Goal: Task Accomplishment & Management: Use online tool/utility

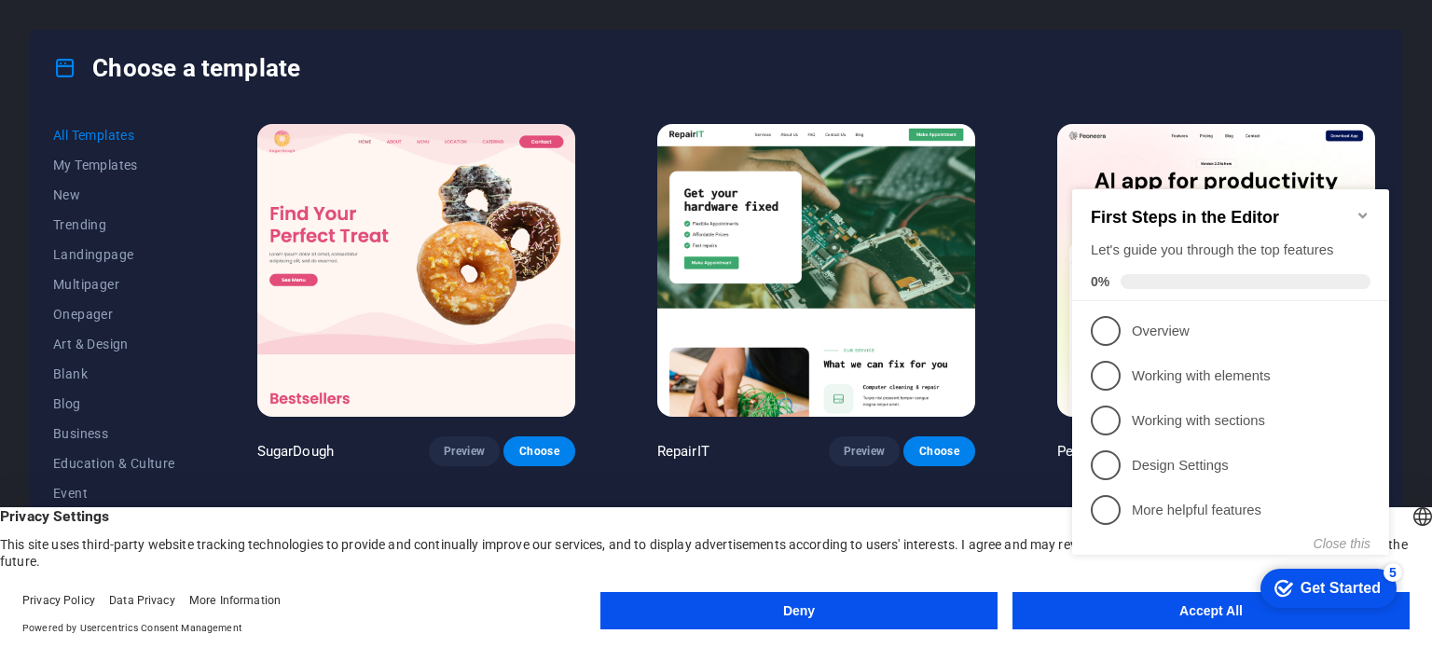
click at [1402, 255] on div "checkmark Get Started 5 First Steps in the Editor Let's guide you through the t…" at bounding box center [1233, 388] width 339 height 454
click at [75, 196] on span "New" at bounding box center [114, 194] width 122 height 15
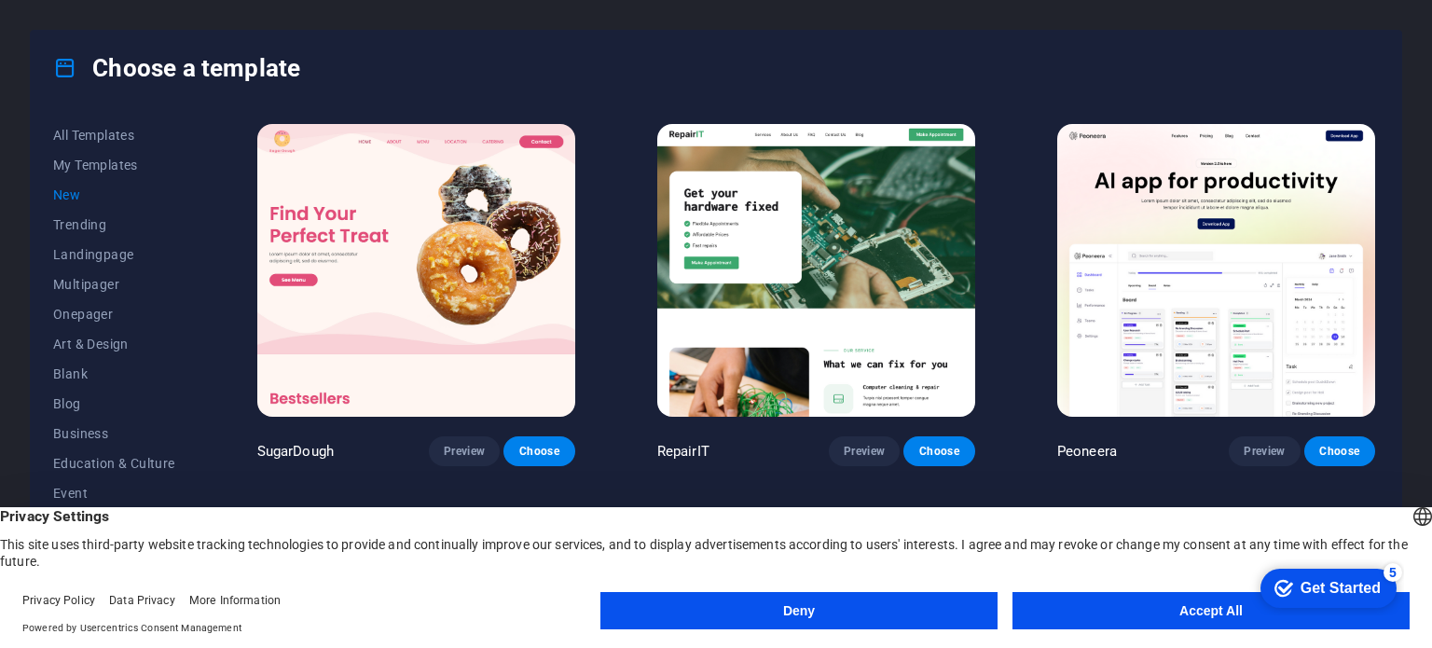
click at [1212, 607] on button "Accept All" at bounding box center [1210, 610] width 397 height 37
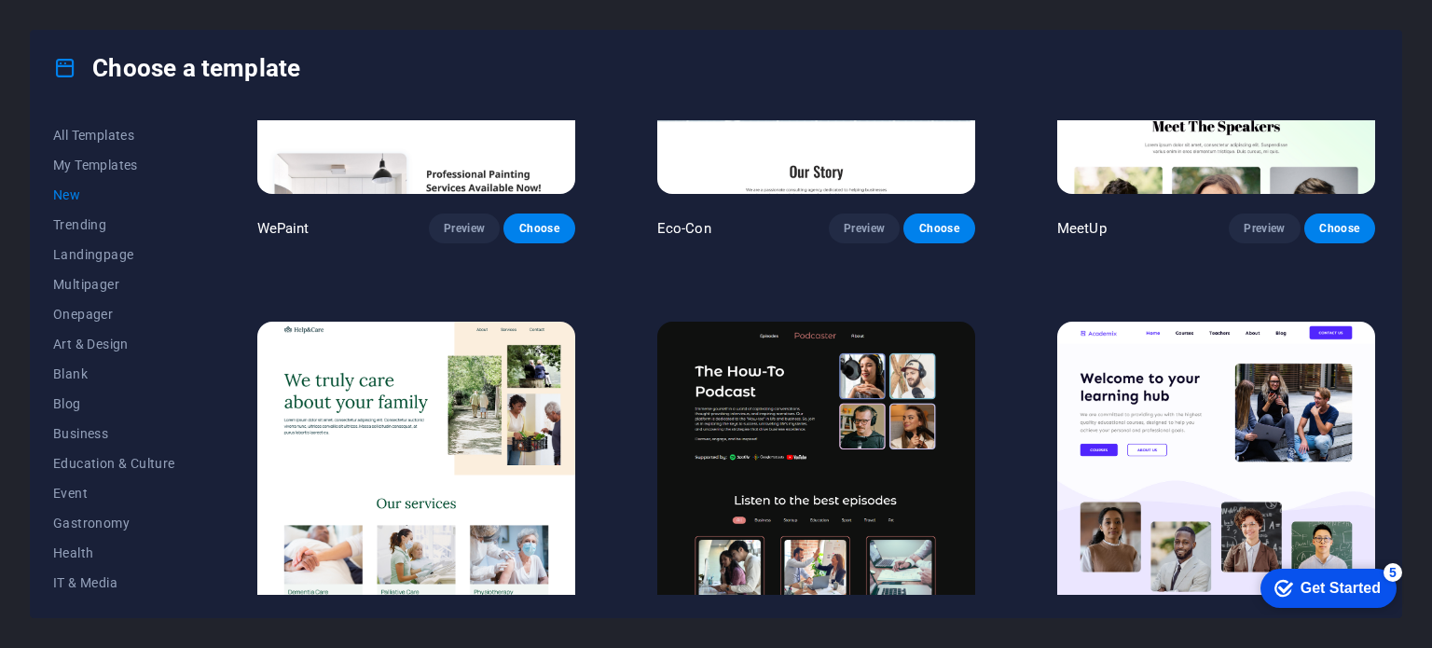
scroll to position [1963, 0]
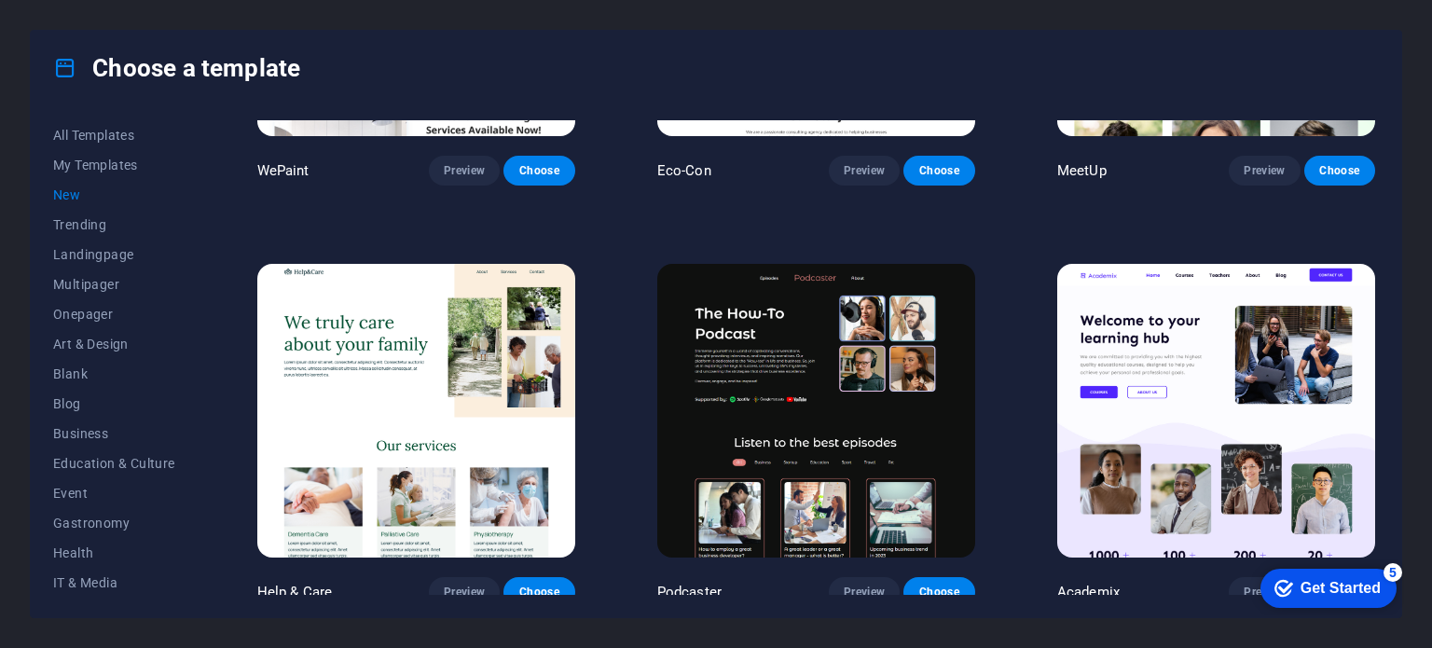
click at [1320, 584] on div "Get Started" at bounding box center [1340, 588] width 80 height 17
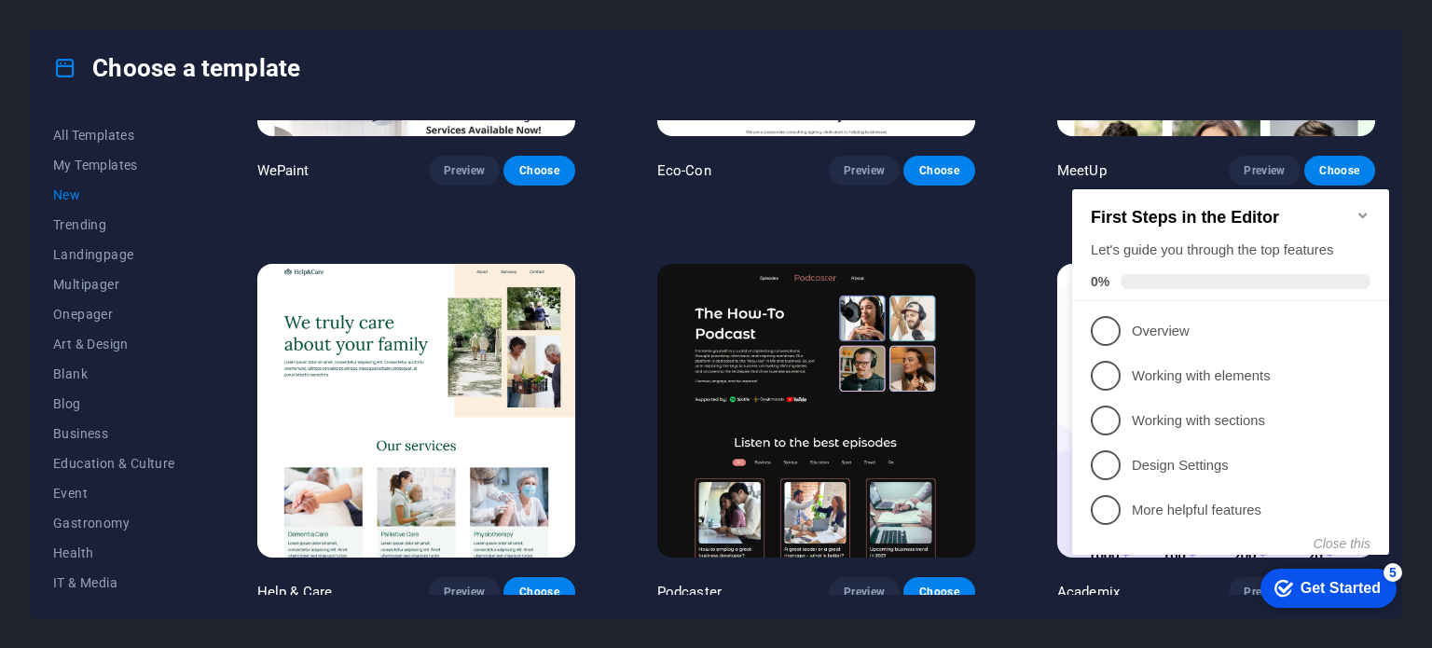
click at [1431, 467] on div at bounding box center [1431, 324] width 1 height 648
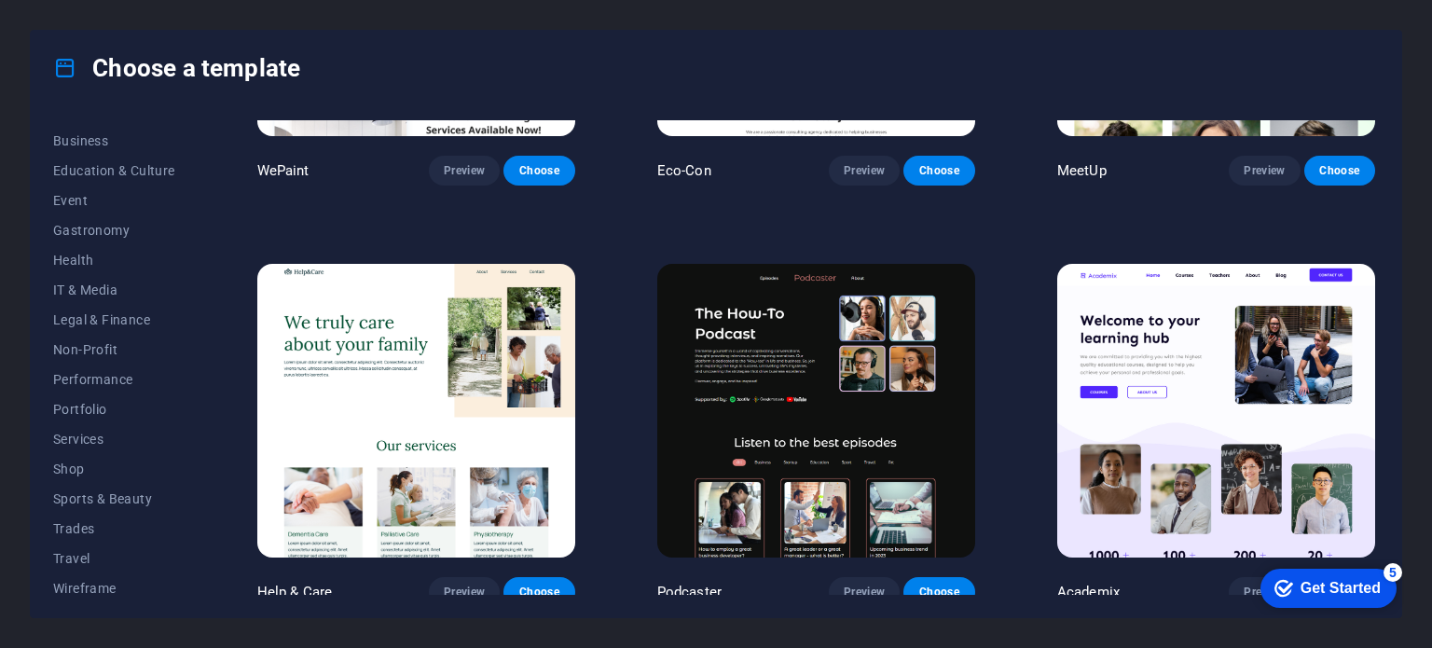
scroll to position [300, 0]
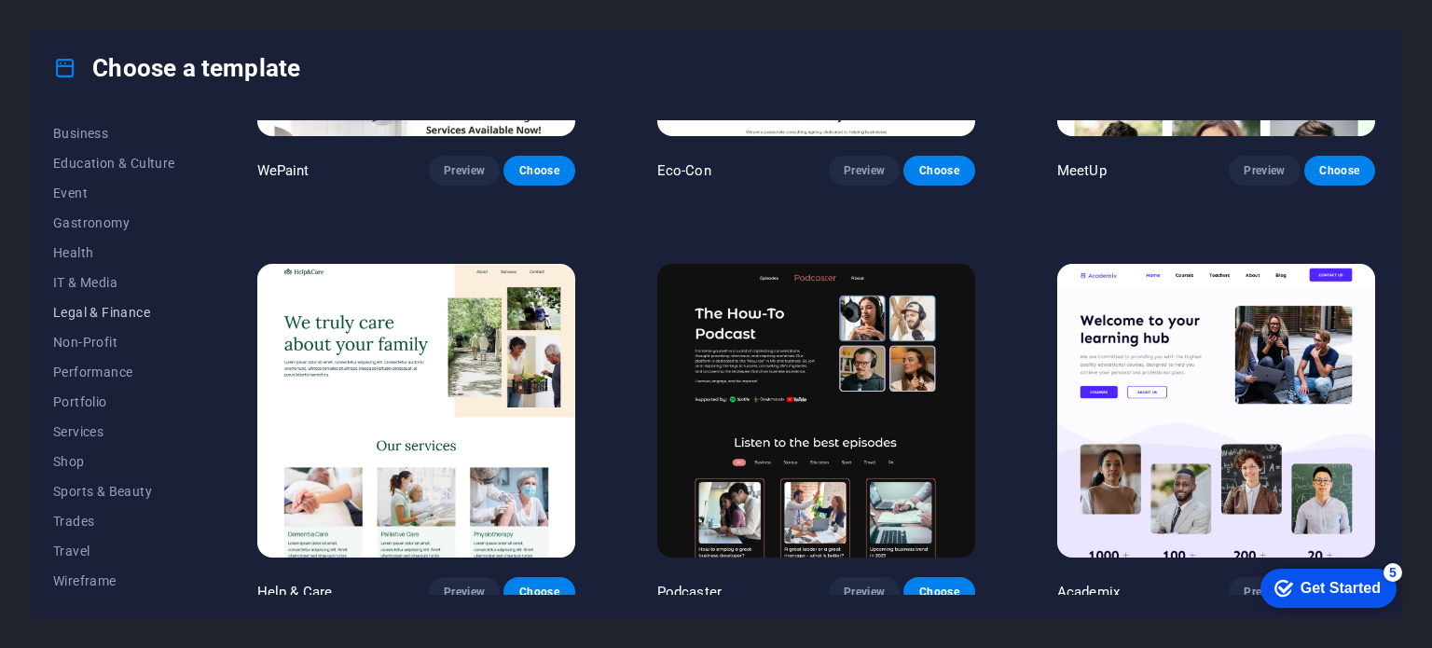
click at [127, 316] on span "Legal & Finance" at bounding box center [114, 312] width 122 height 15
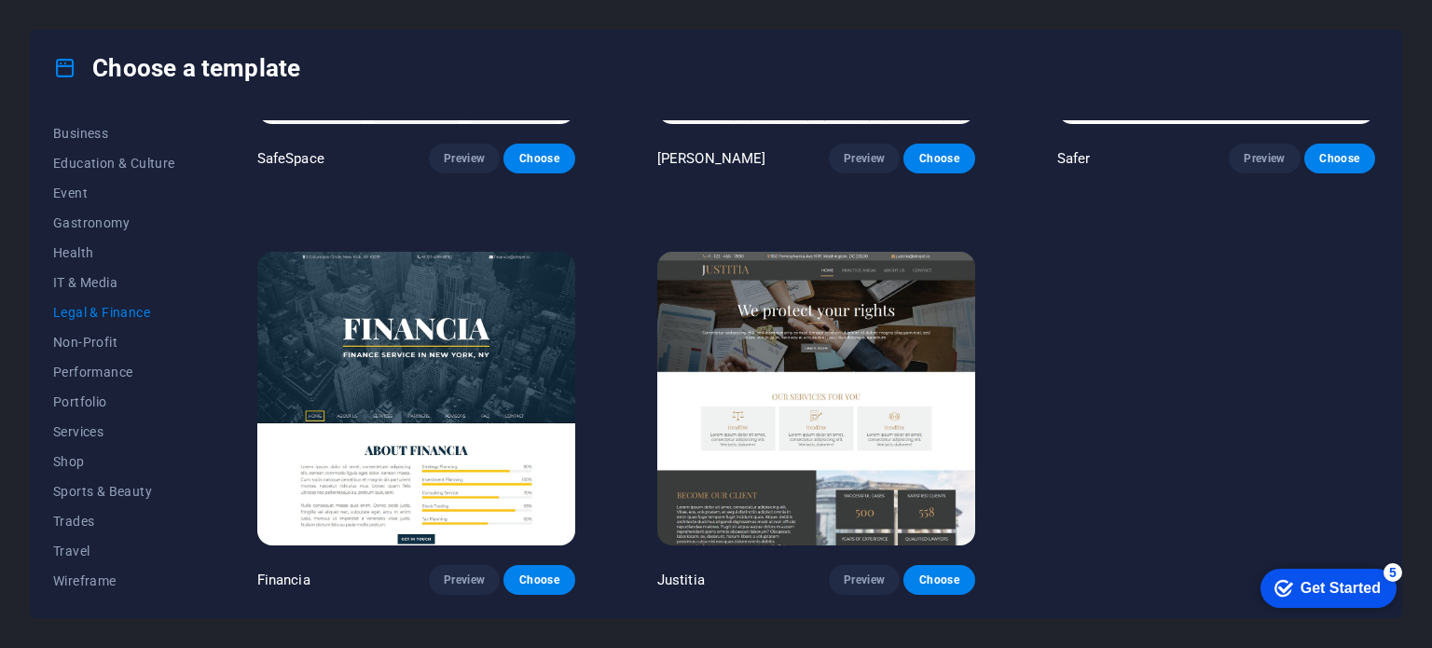
scroll to position [0, 0]
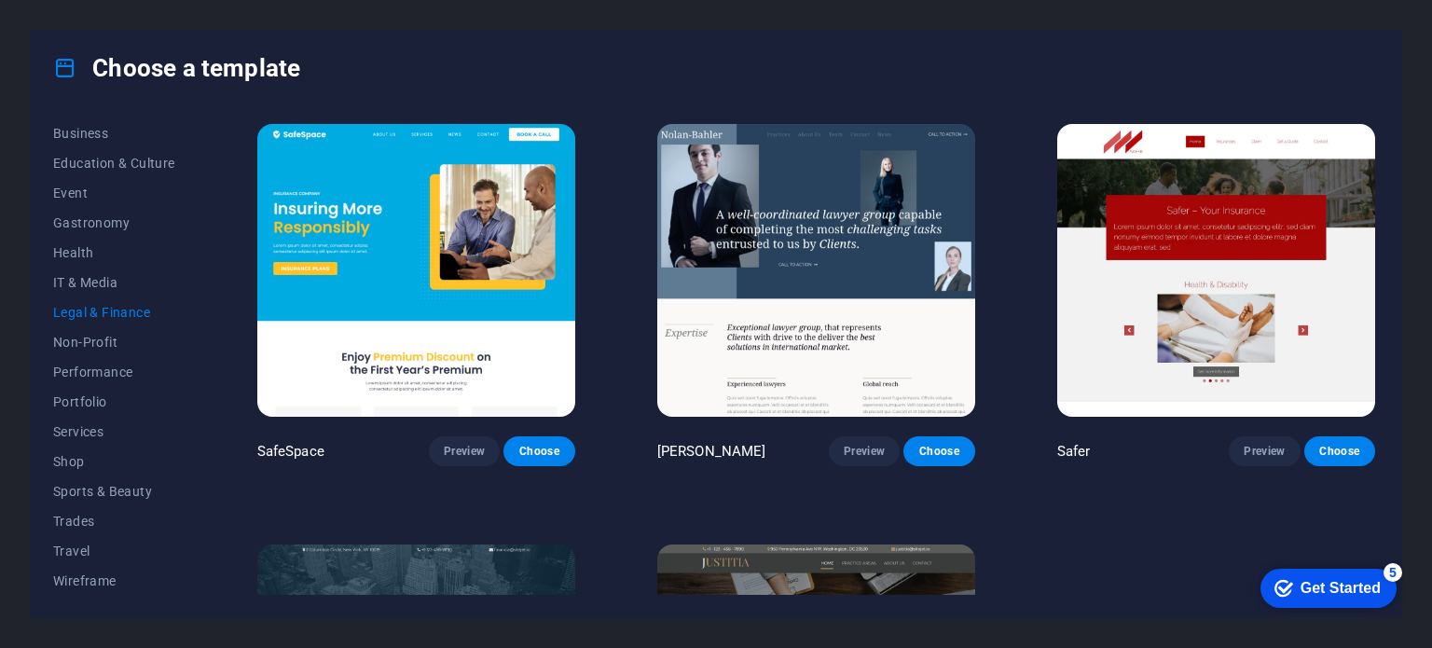
click at [1374, 195] on div "Safer Preview Choose" at bounding box center [1215, 293] width 325 height 346
drag, startPoint x: 1374, startPoint y: 195, endPoint x: 1378, endPoint y: 262, distance: 67.2
click at [1378, 262] on div "SafeSpace Preview Choose Nolan-Bahler Preview Choose Safer Preview Choose Finan…" at bounding box center [816, 357] width 1125 height 474
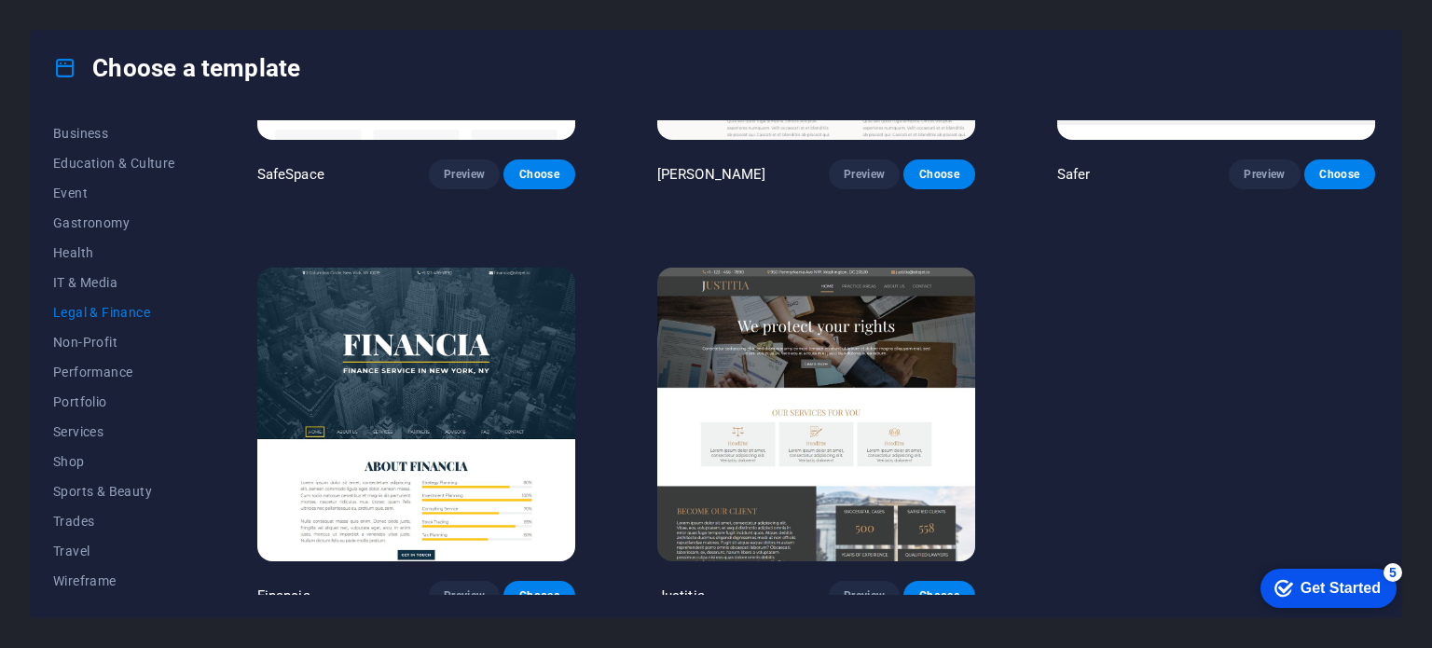
scroll to position [287, 0]
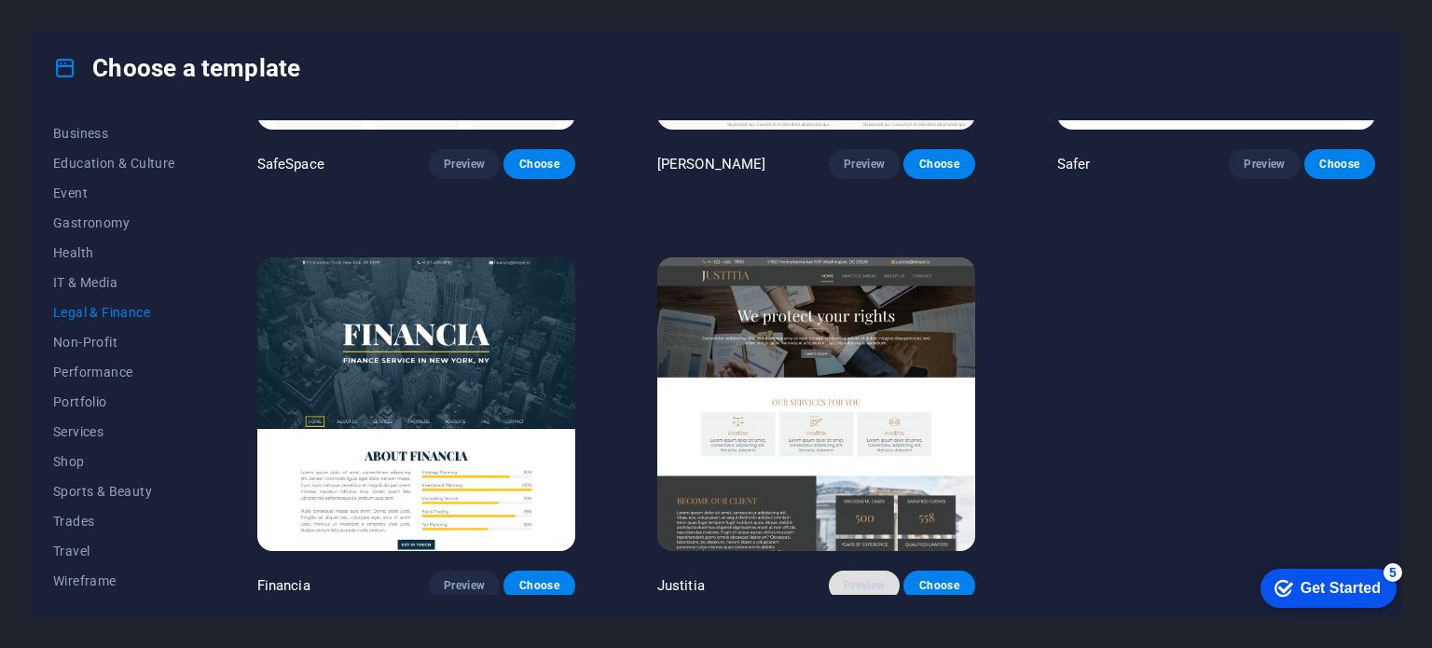
click at [865, 578] on span "Preview" at bounding box center [864, 585] width 41 height 15
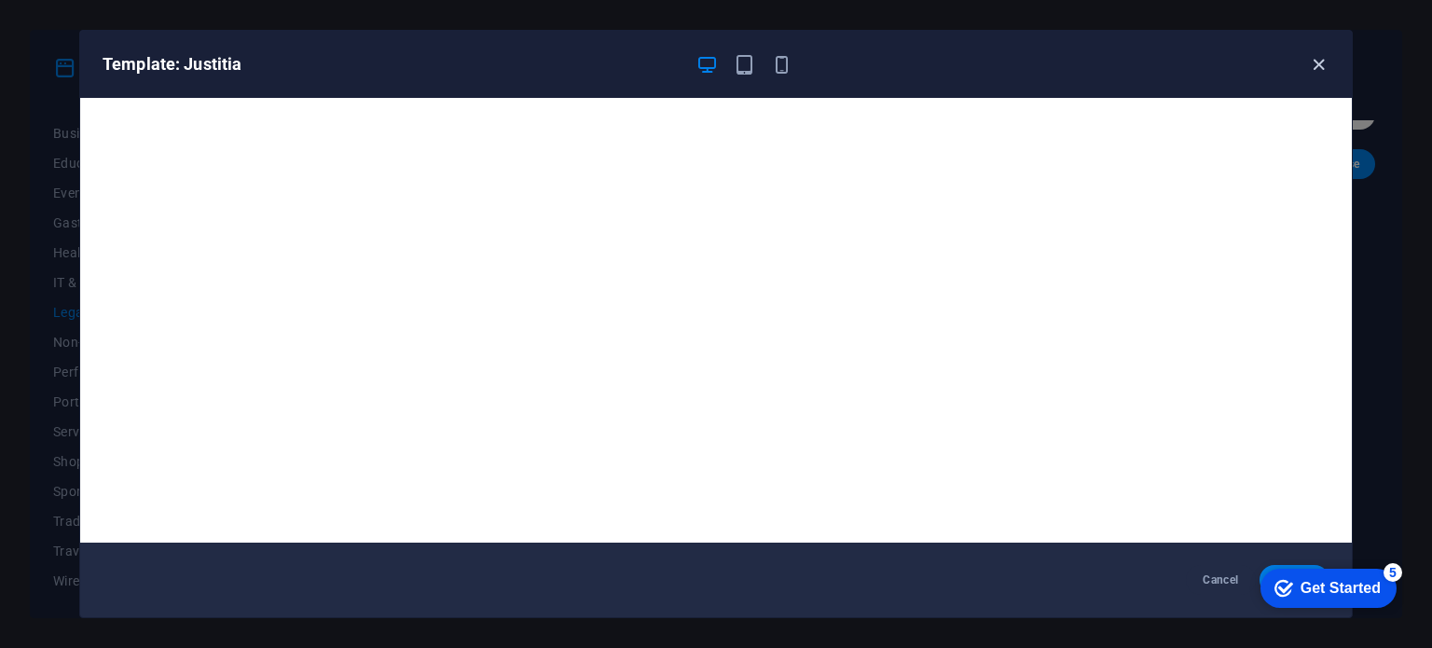
click at [1311, 62] on icon "button" at bounding box center [1318, 64] width 21 height 21
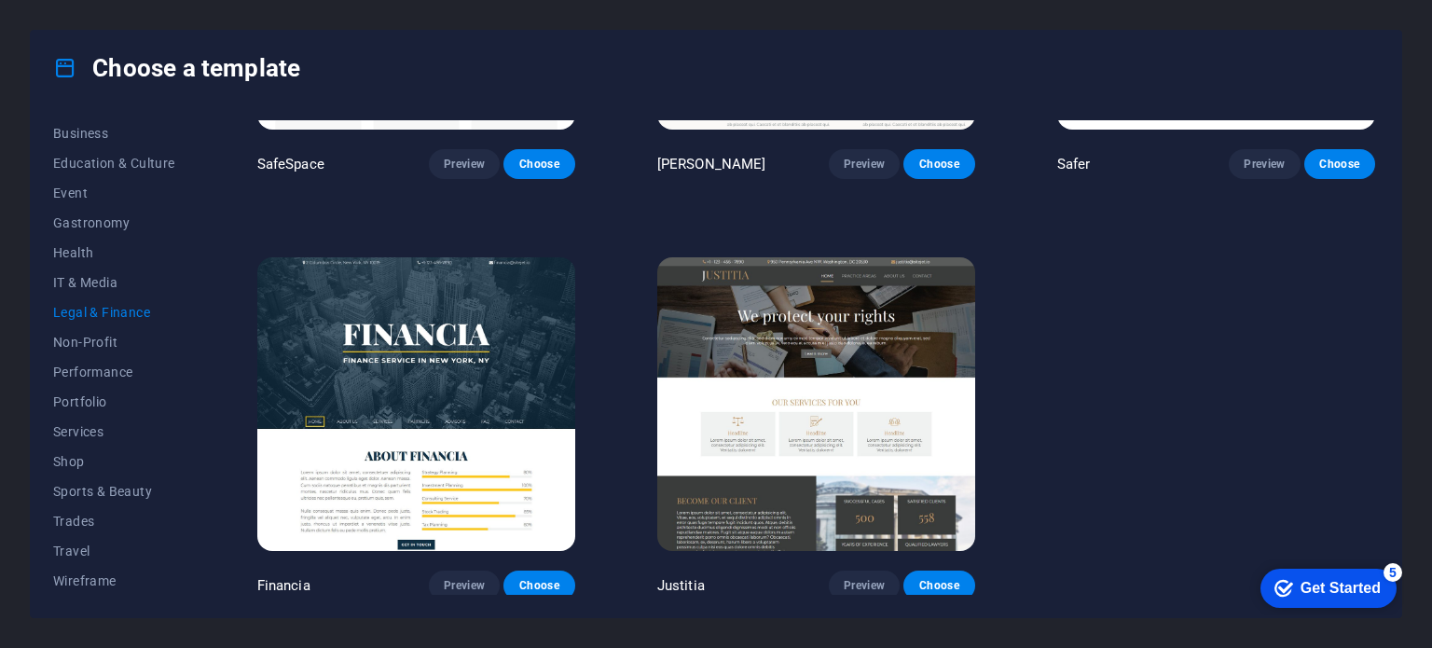
drag, startPoint x: 1380, startPoint y: 487, endPoint x: 1377, endPoint y: 309, distance: 178.1
click at [1377, 309] on div "All Templates My Templates New Trending Landingpage Multipager Onepager Art & D…" at bounding box center [716, 361] width 1370 height 512
click at [1373, 467] on div "SafeSpace Preview Choose Nolan-Bahler Preview Choose Safer Preview Choose Finan…" at bounding box center [816, 216] width 1125 height 767
drag, startPoint x: 1373, startPoint y: 467, endPoint x: 1364, endPoint y: 399, distance: 68.7
click at [1364, 399] on div "SafeSpace Preview Choose Nolan-Bahler Preview Choose Safer Preview Choose Finan…" at bounding box center [816, 216] width 1125 height 767
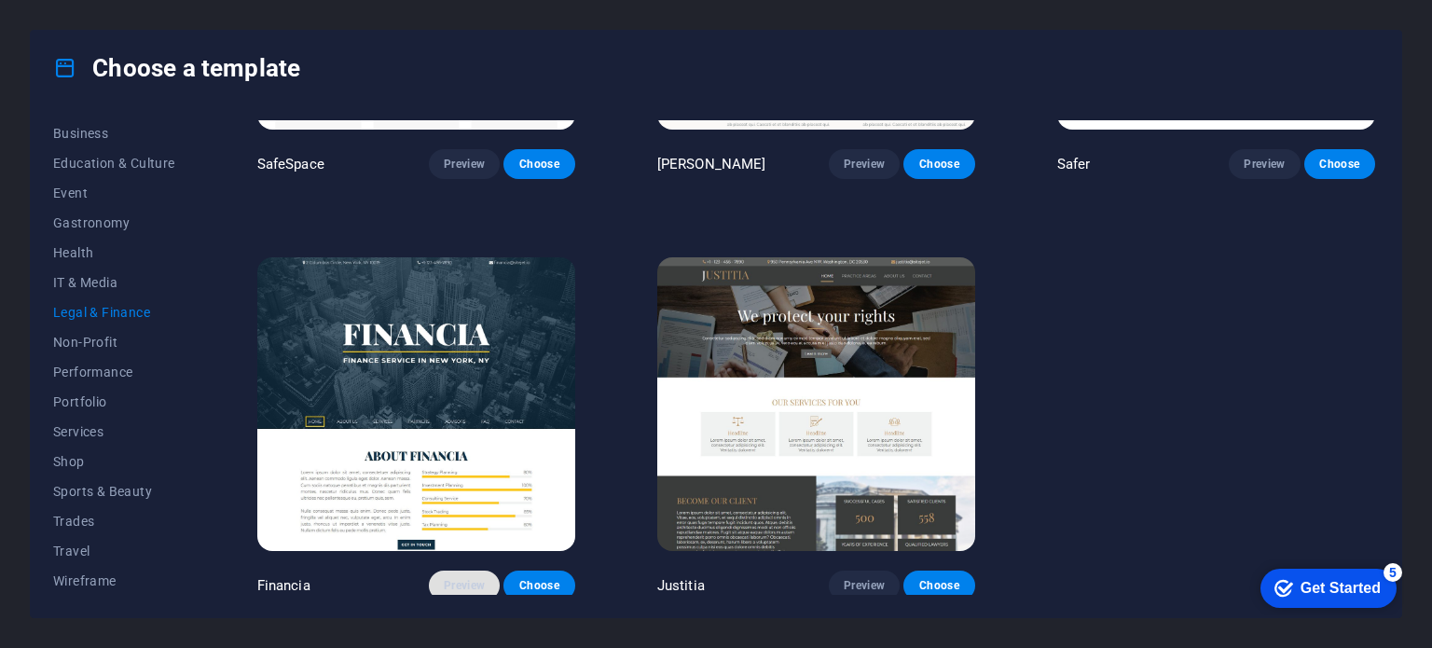
click at [469, 578] on span "Preview" at bounding box center [464, 585] width 41 height 15
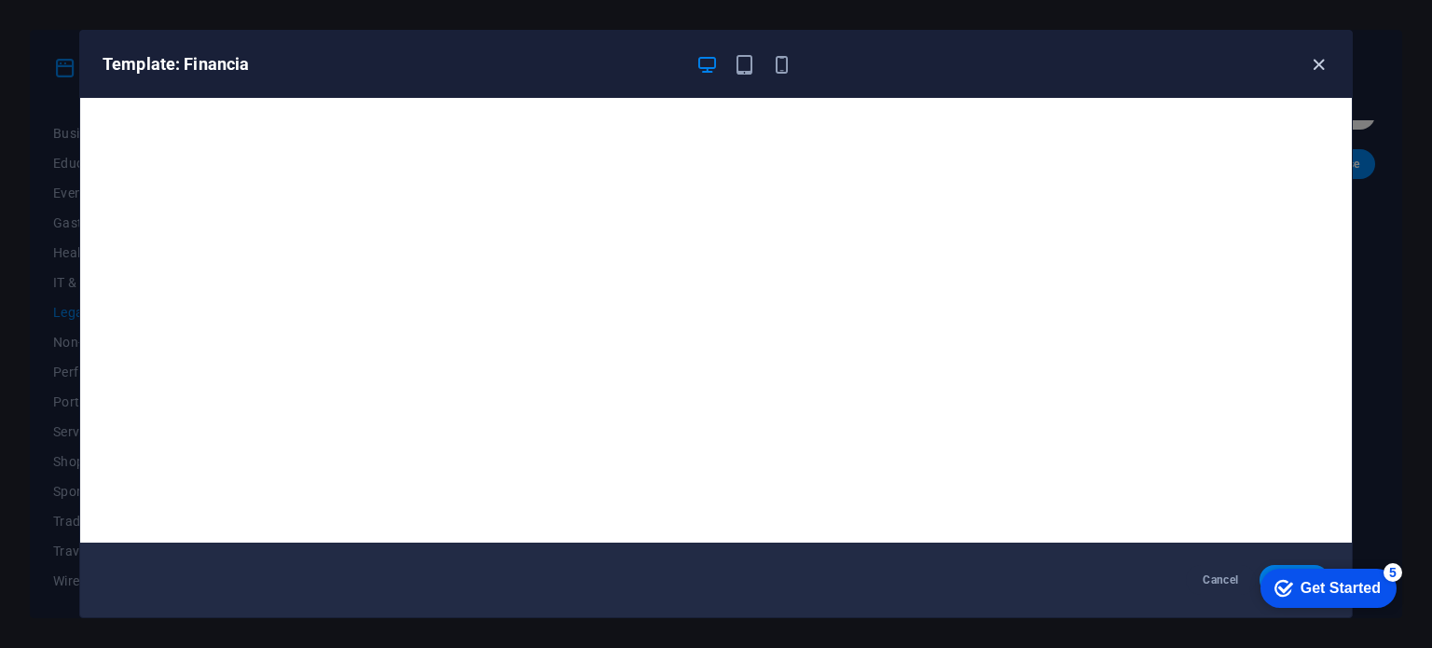
click at [1319, 55] on icon "button" at bounding box center [1318, 64] width 21 height 21
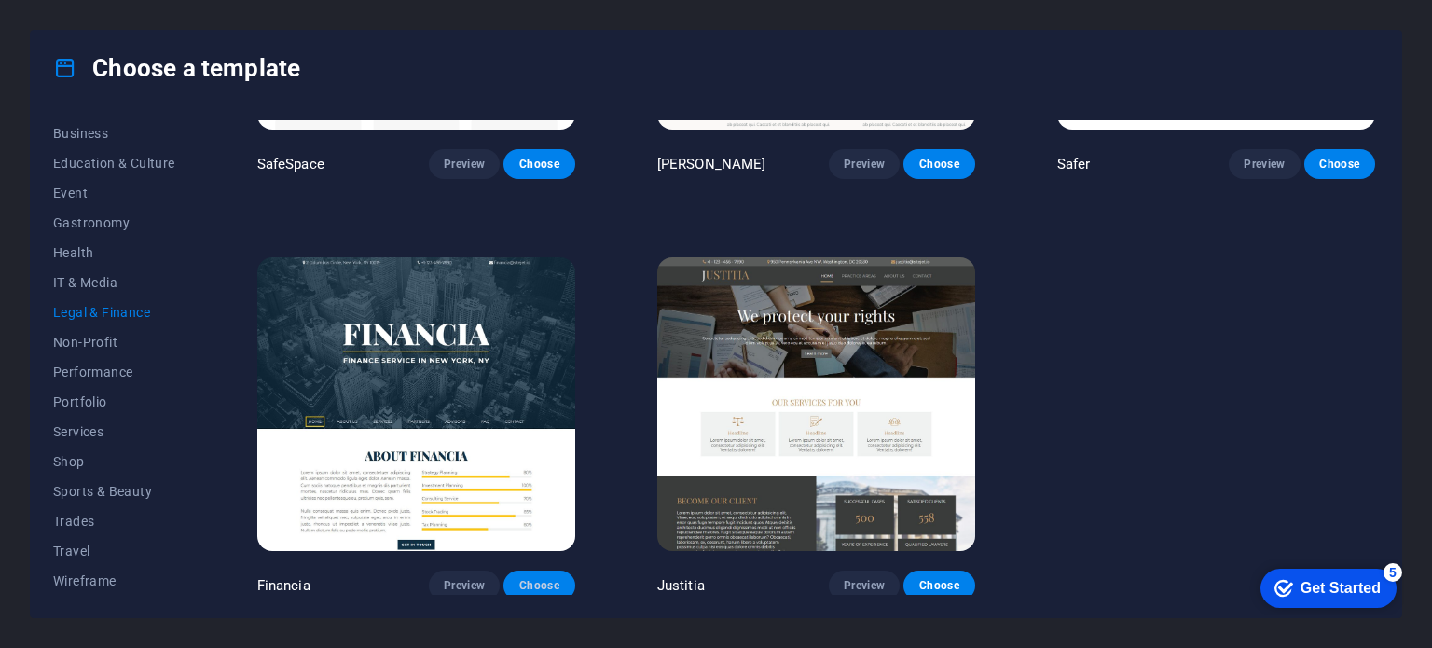
click at [540, 578] on span "Choose" at bounding box center [538, 585] width 41 height 15
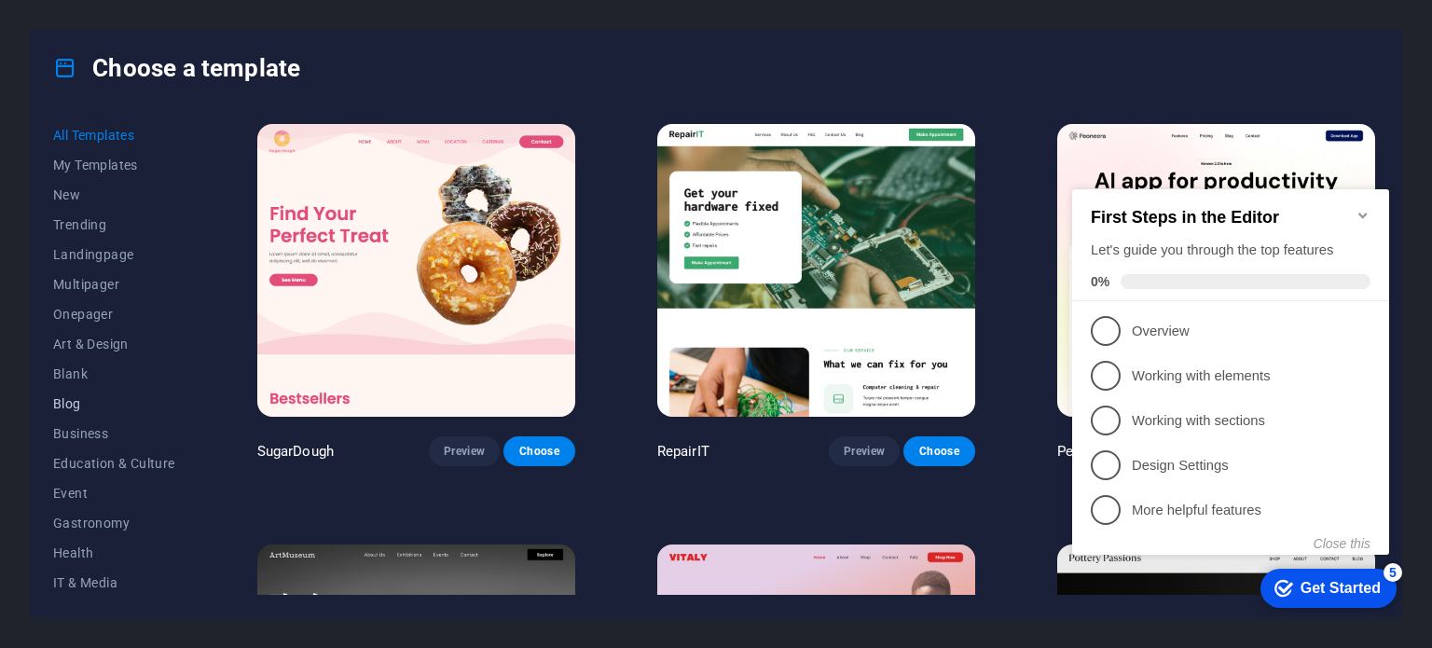
click at [68, 405] on span "Blog" at bounding box center [114, 403] width 122 height 15
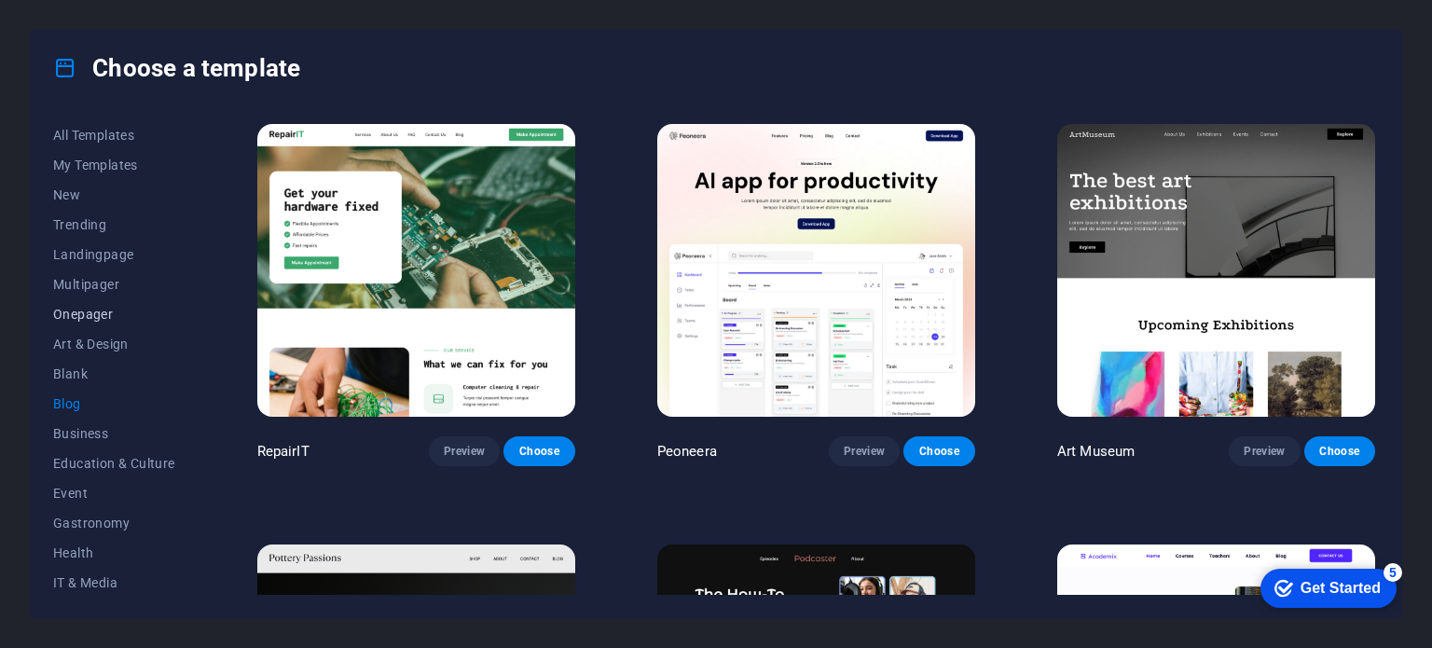
click at [100, 313] on span "Onepager" at bounding box center [114, 314] width 122 height 15
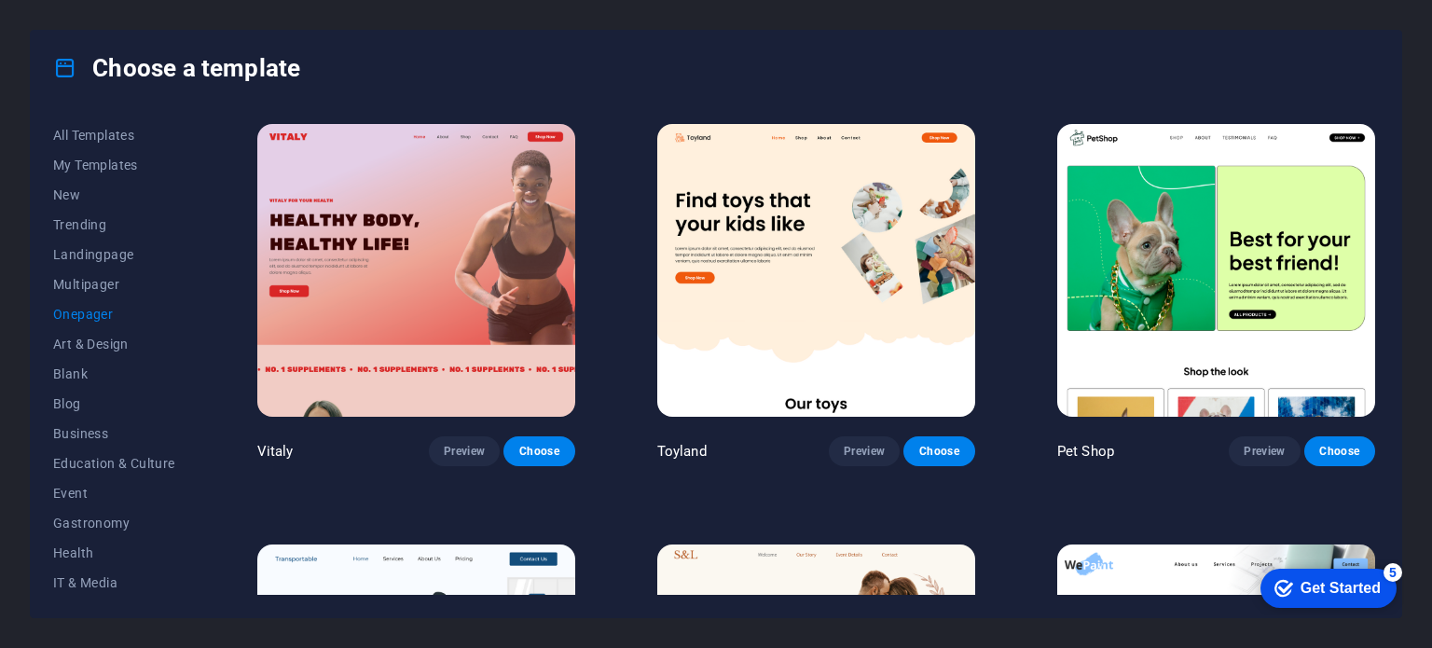
drag, startPoint x: 1380, startPoint y: 130, endPoint x: 1380, endPoint y: 148, distance: 18.6
click at [1380, 148] on div "All Templates My Templates New Trending Landingpage Multipager Onepager Art & D…" at bounding box center [716, 361] width 1370 height 512
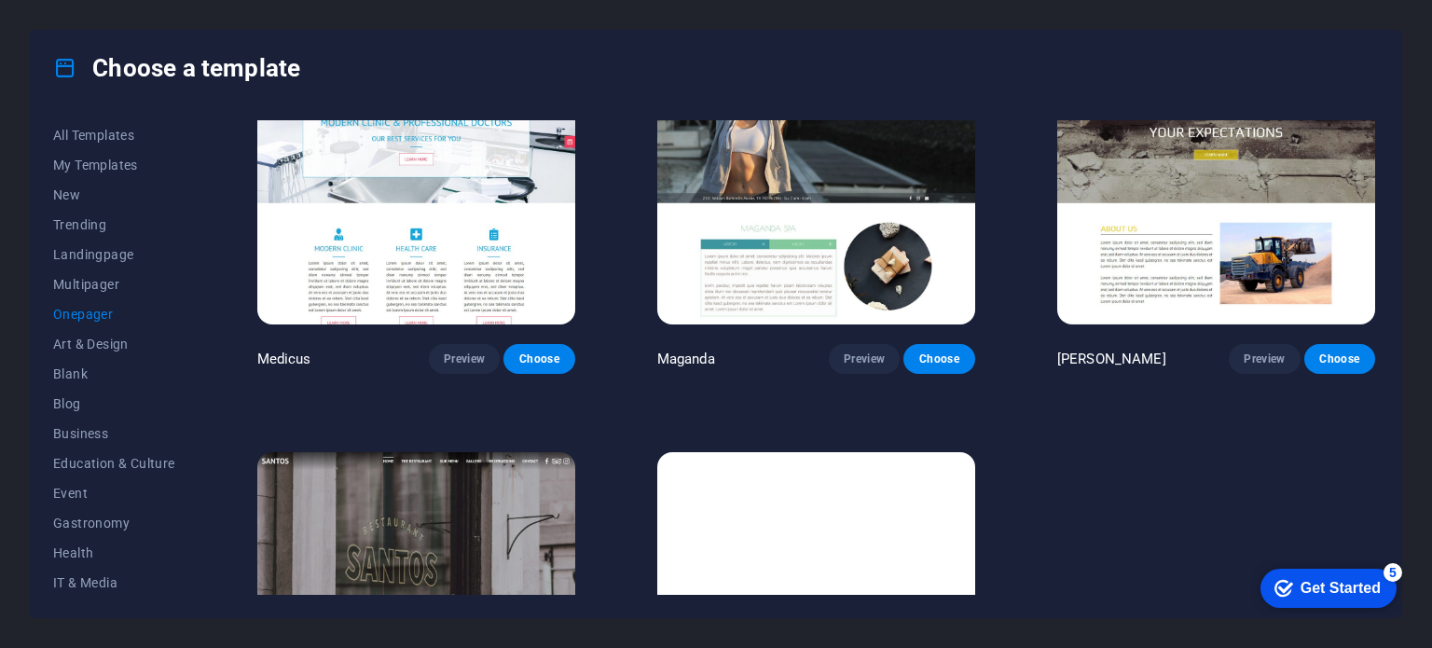
scroll to position [10341, 0]
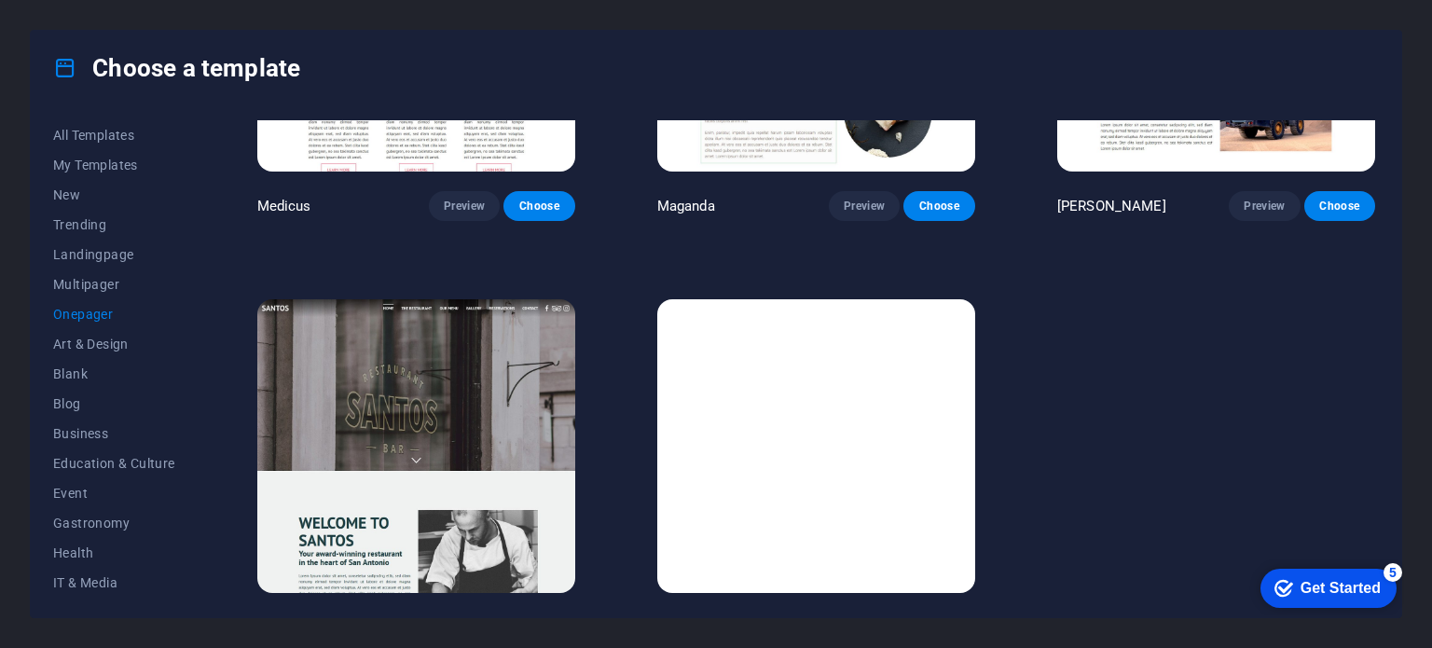
drag, startPoint x: 1377, startPoint y: 333, endPoint x: 156, endPoint y: 40, distance: 1255.6
click at [869, 620] on span "Preview" at bounding box center [864, 627] width 41 height 15
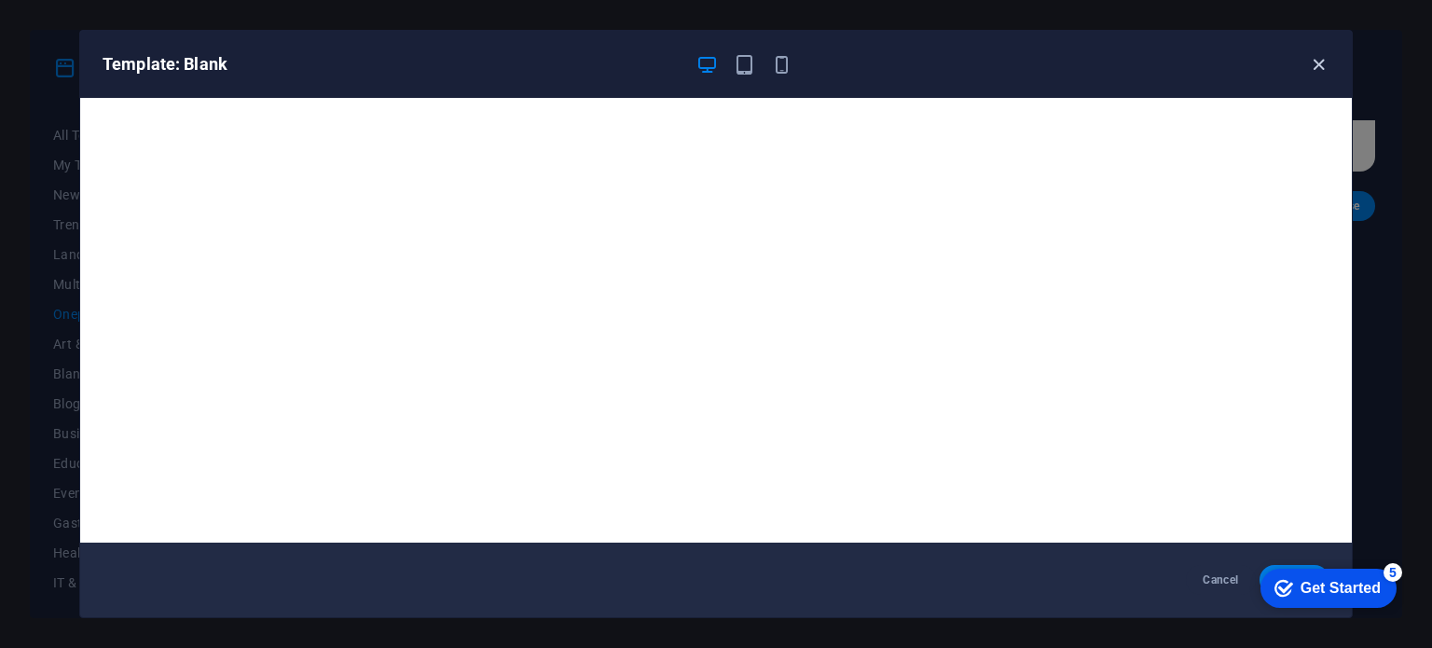
click at [1311, 65] on icon "button" at bounding box center [1318, 64] width 21 height 21
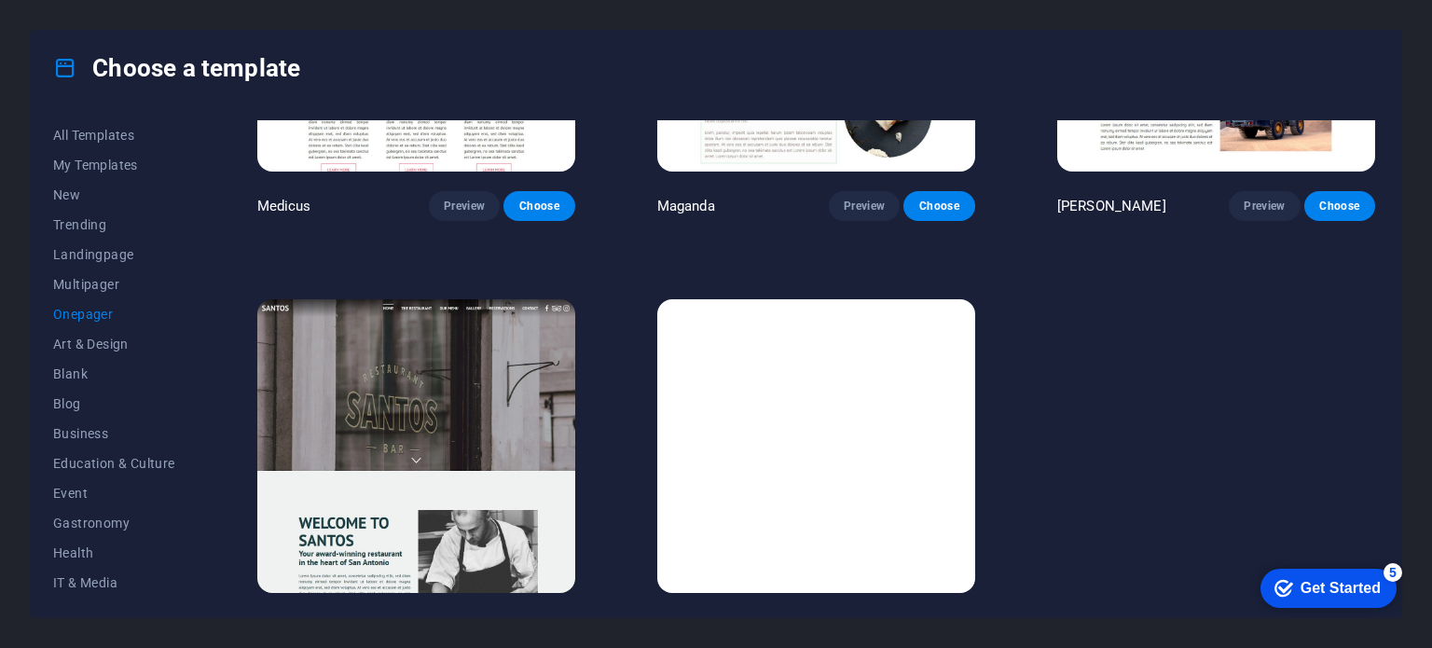
click at [1389, 534] on div "All Templates My Templates New Trending Landingpage Multipager Onepager Art & D…" at bounding box center [716, 361] width 1370 height 512
drag, startPoint x: 1389, startPoint y: 534, endPoint x: 1391, endPoint y: 383, distance: 151.0
click at [1391, 383] on div "All Templates My Templates New Trending Landingpage Multipager Onepager Art & D…" at bounding box center [716, 361] width 1370 height 512
click at [1425, 377] on div "Choose a template All Templates My Templates New Trending Landingpage Multipage…" at bounding box center [716, 324] width 1432 height 648
click at [1391, 338] on div "All Templates My Templates New Trending Landingpage Multipager Onepager Art & D…" at bounding box center [716, 361] width 1370 height 512
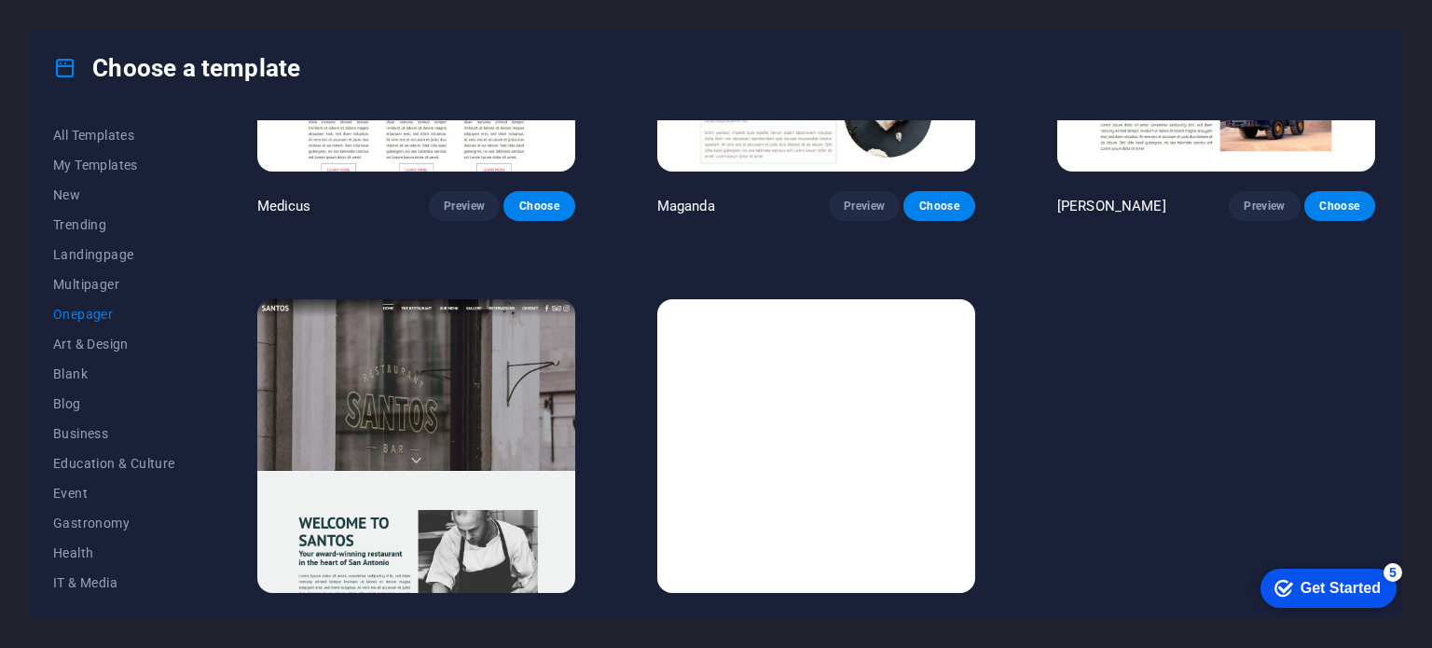
drag, startPoint x: 1391, startPoint y: 338, endPoint x: 1395, endPoint y: 218, distance: 120.3
click at [1395, 218] on div "All Templates My Templates New Trending Landingpage Multipager Onepager Art & D…" at bounding box center [716, 361] width 1370 height 512
click at [1386, 41] on div "Choose a template" at bounding box center [716, 68] width 1370 height 75
click at [66, 313] on span "Onepager" at bounding box center [114, 314] width 122 height 15
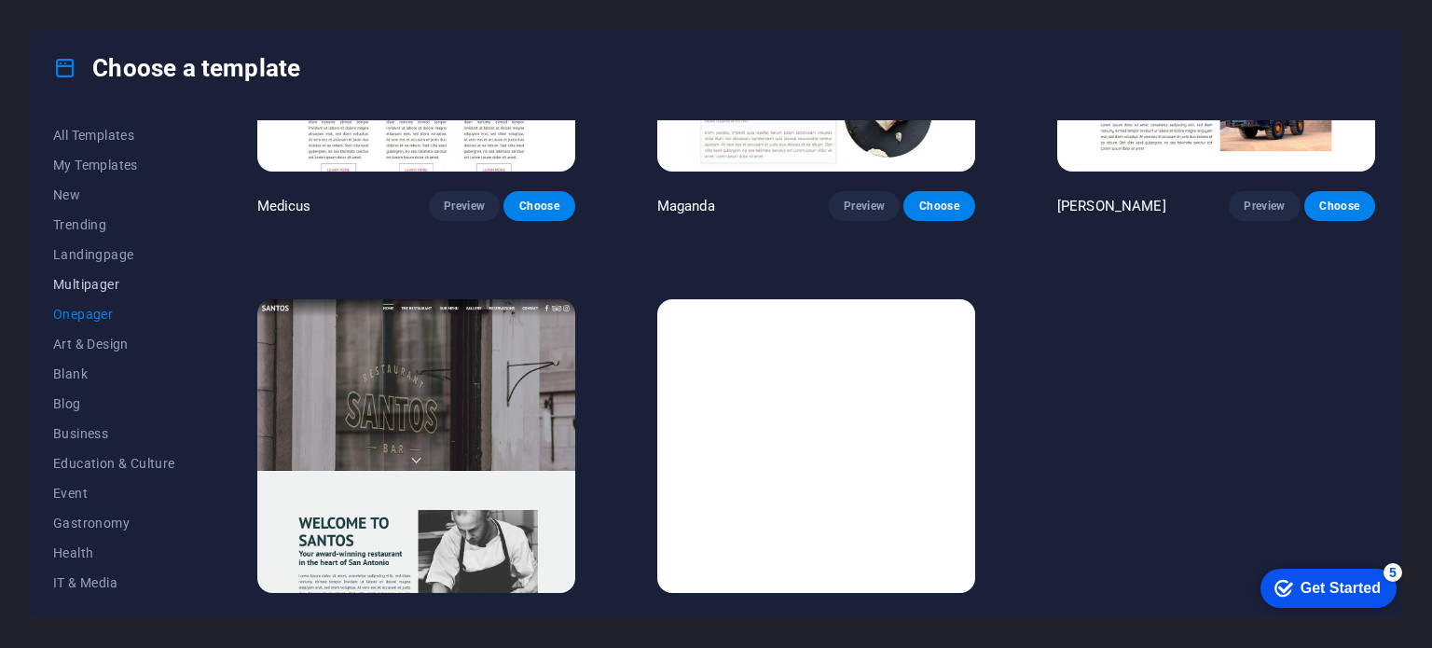
click at [104, 274] on button "Multipager" at bounding box center [114, 284] width 122 height 30
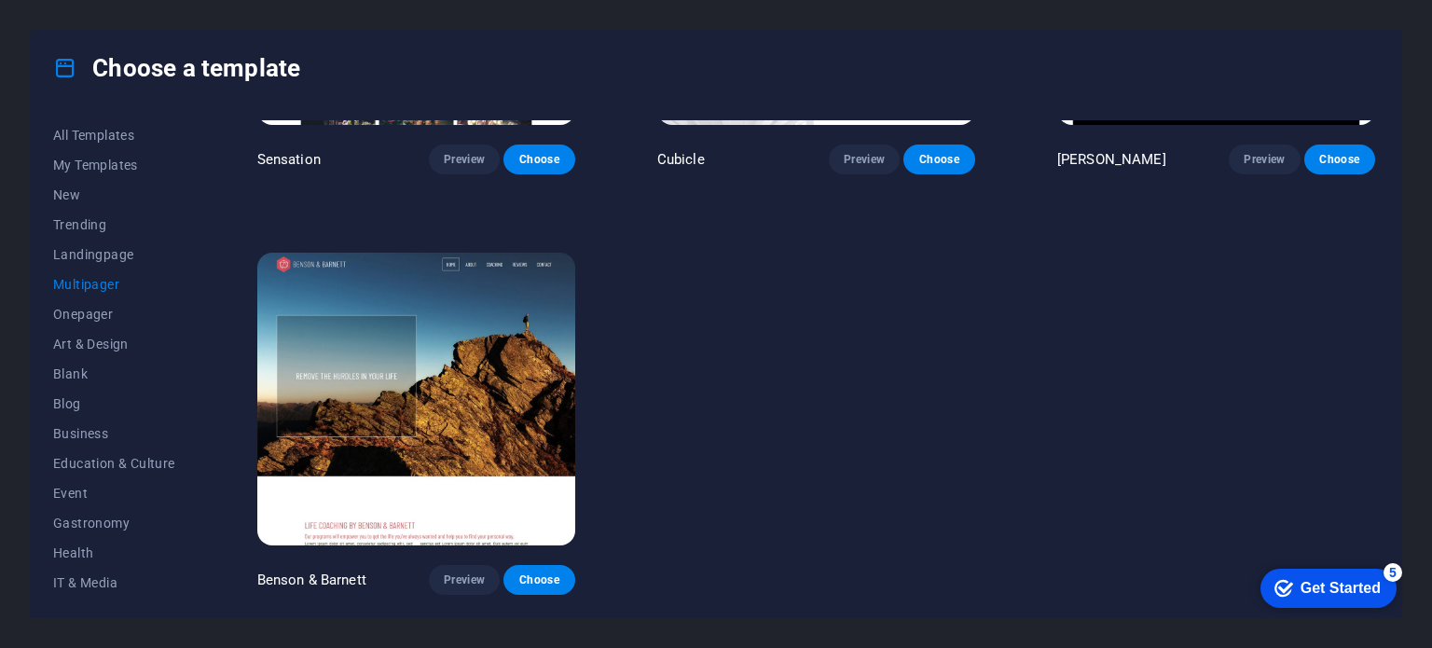
scroll to position [9503, 0]
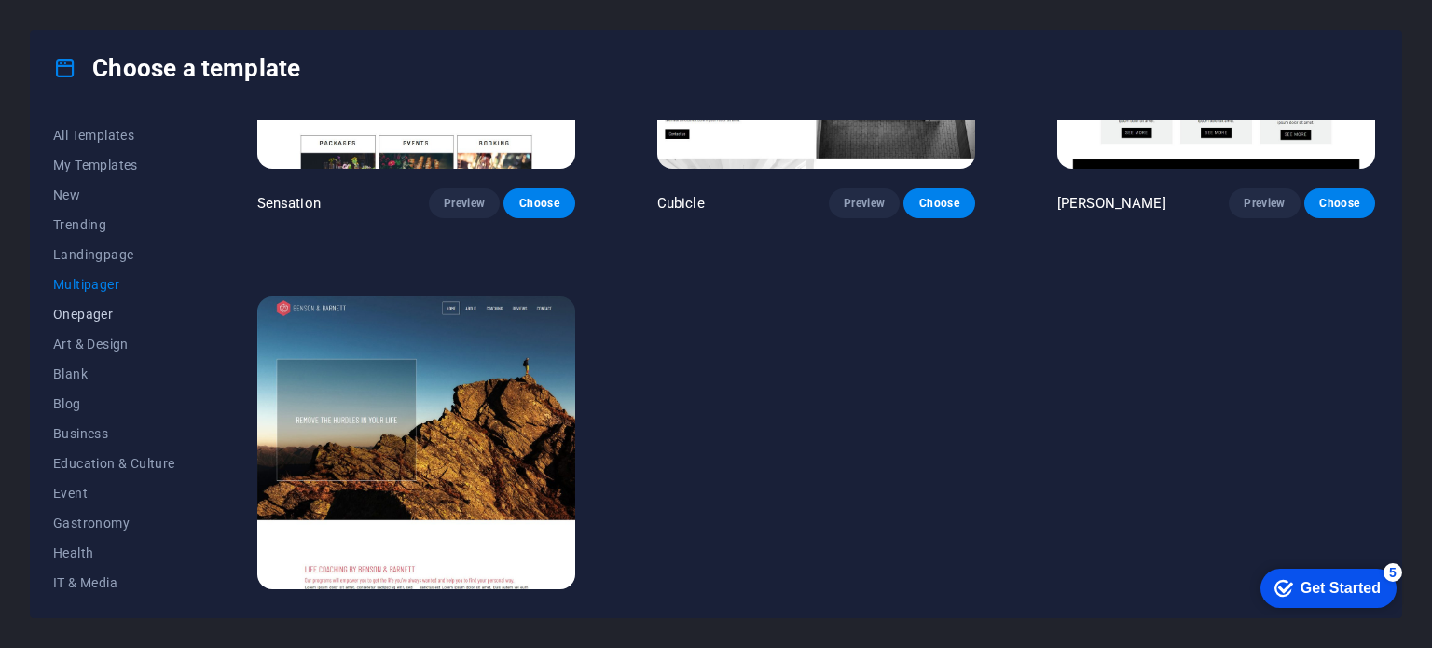
click at [96, 312] on span "Onepager" at bounding box center [114, 314] width 122 height 15
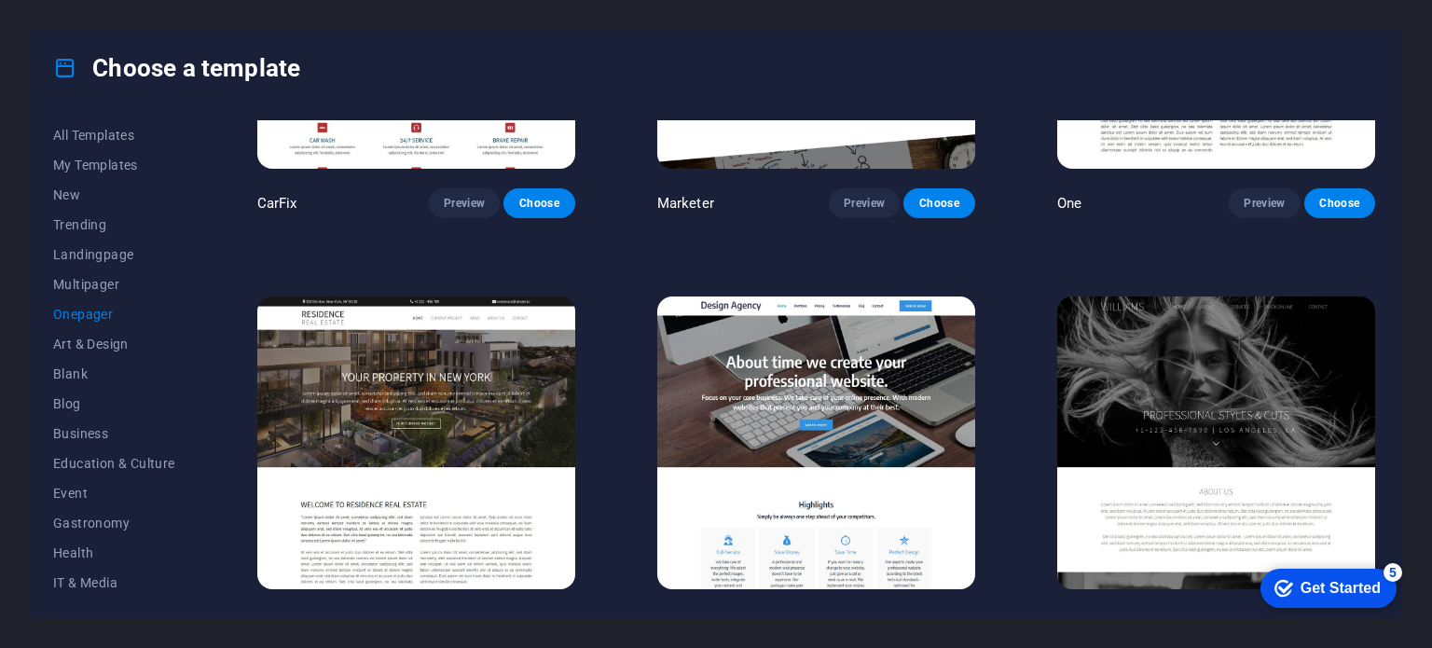
scroll to position [10341, 0]
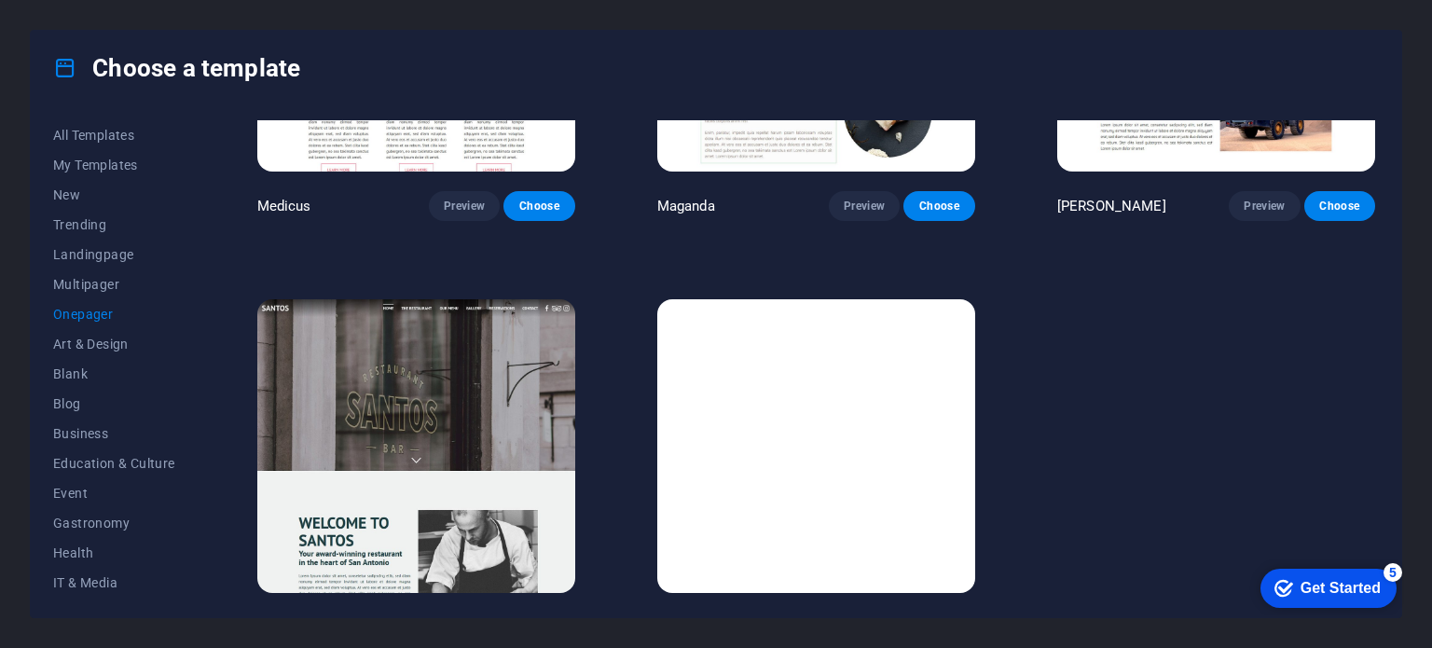
click at [1394, 501] on div "All Templates My Templates New Trending Landingpage Multipager Onepager Art & D…" at bounding box center [716, 361] width 1370 height 512
click at [1391, 533] on div "All Templates My Templates New Trending Landingpage Multipager Onepager Art & D…" at bounding box center [716, 361] width 1370 height 512
drag, startPoint x: 1391, startPoint y: 533, endPoint x: 1391, endPoint y: 342, distance: 191.1
click at [1391, 342] on div "All Templates My Templates New Trending Landingpage Multipager Onepager Art & D…" at bounding box center [716, 361] width 1370 height 512
drag, startPoint x: 1391, startPoint y: 342, endPoint x: 1385, endPoint y: 284, distance: 58.1
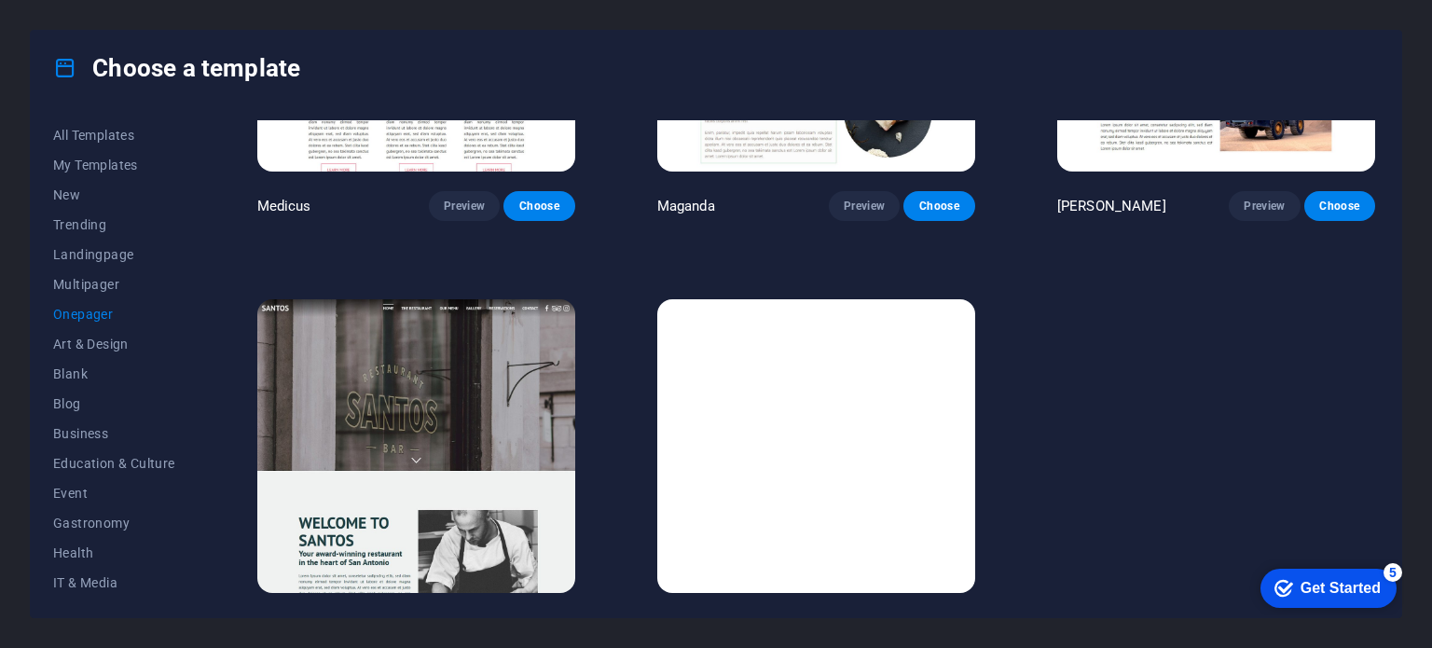
click at [1385, 284] on div "All Templates My Templates New Trending Landingpage Multipager Onepager Art & D…" at bounding box center [716, 361] width 1370 height 512
drag, startPoint x: 1383, startPoint y: 525, endPoint x: 1391, endPoint y: 308, distance: 217.3
click at [1391, 308] on div "All Templates My Templates New Trending Landingpage Multipager Onepager Art & D…" at bounding box center [716, 361] width 1370 height 512
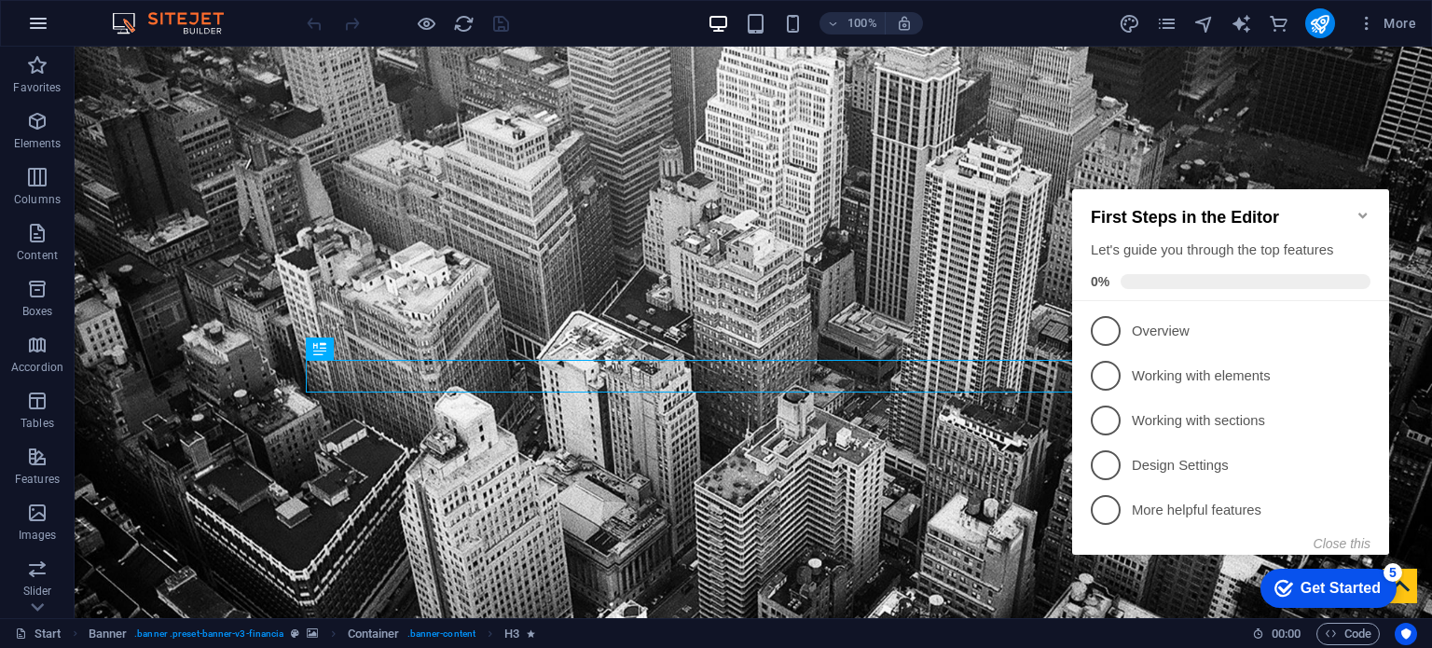
click at [39, 22] on icon "button" at bounding box center [38, 23] width 22 height 22
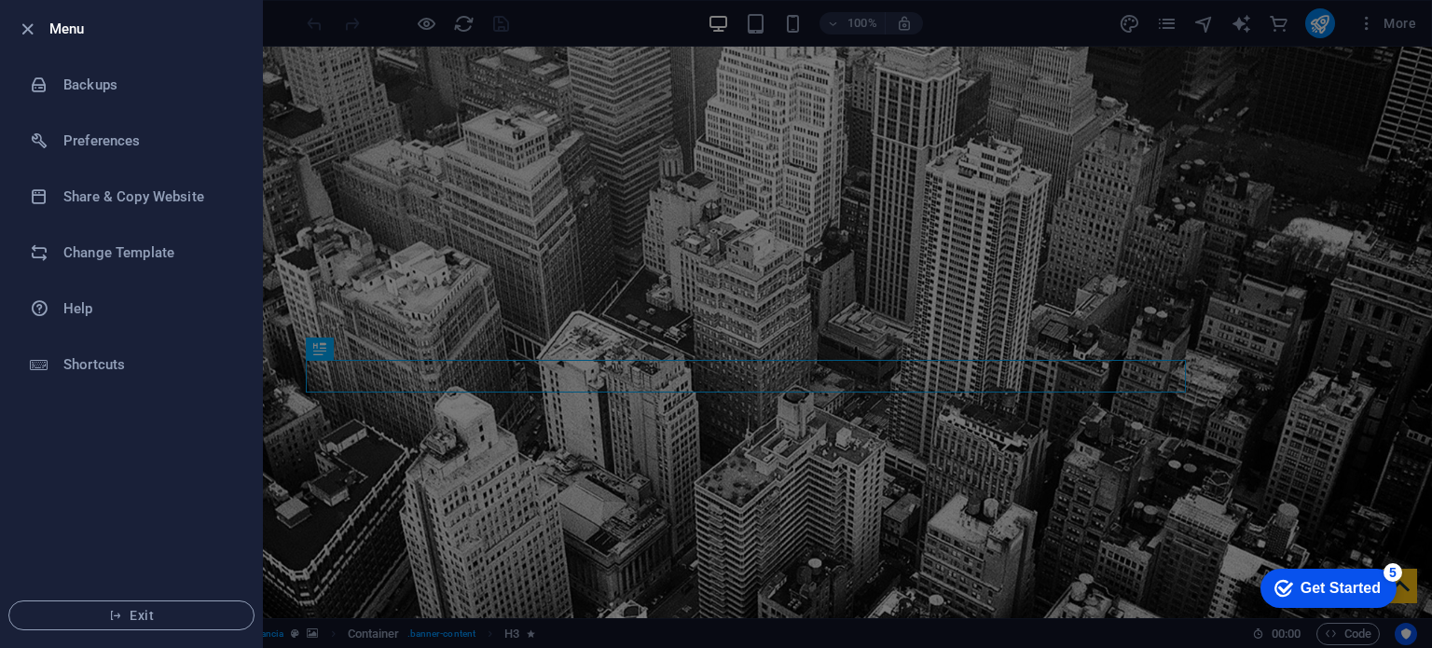
click at [39, 22] on div at bounding box center [33, 29] width 34 height 22
click at [26, 25] on icon "button" at bounding box center [27, 29] width 21 height 21
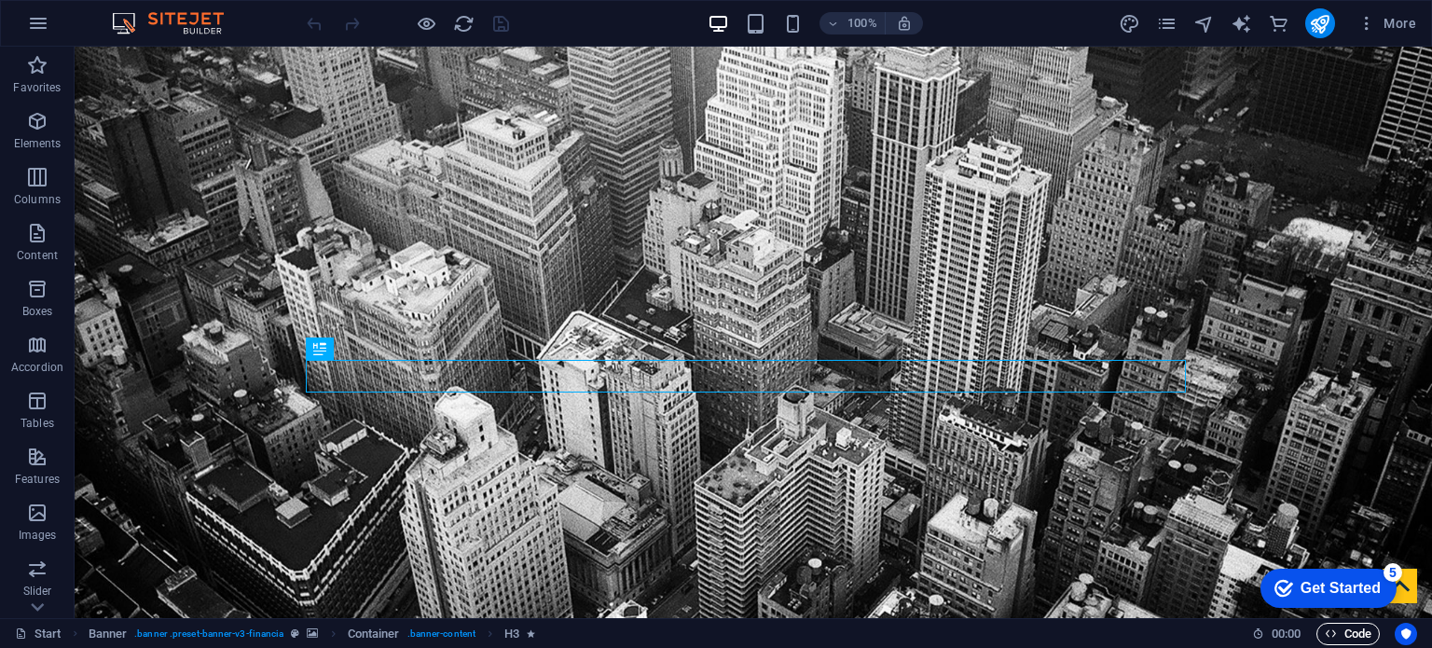
click at [1352, 636] on span "Code" at bounding box center [1348, 634] width 47 height 22
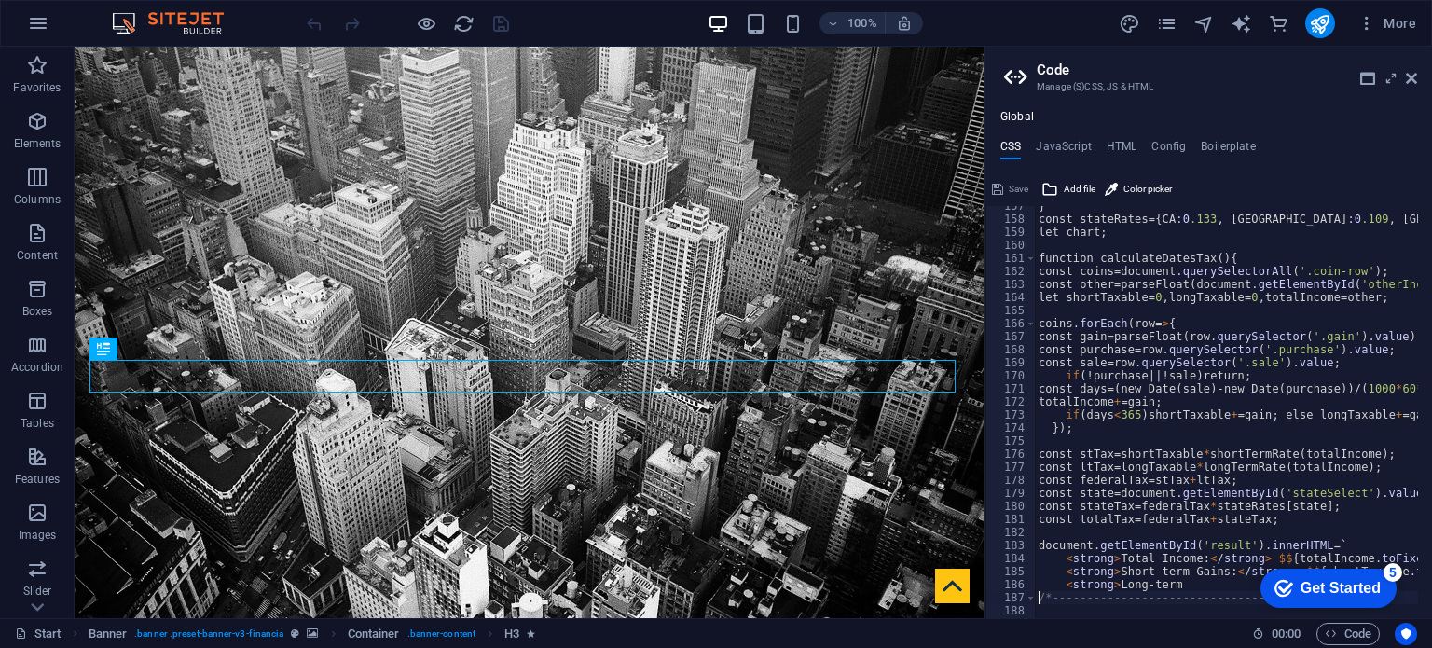
scroll to position [2042, 0]
drag, startPoint x: 1431, startPoint y: 440, endPoint x: 1426, endPoint y: 543, distance: 103.6
click at [1426, 543] on html "Individual Start Favorites Elements Columns Content Boxes Accordion Tables Feat…" at bounding box center [716, 324] width 1432 height 648
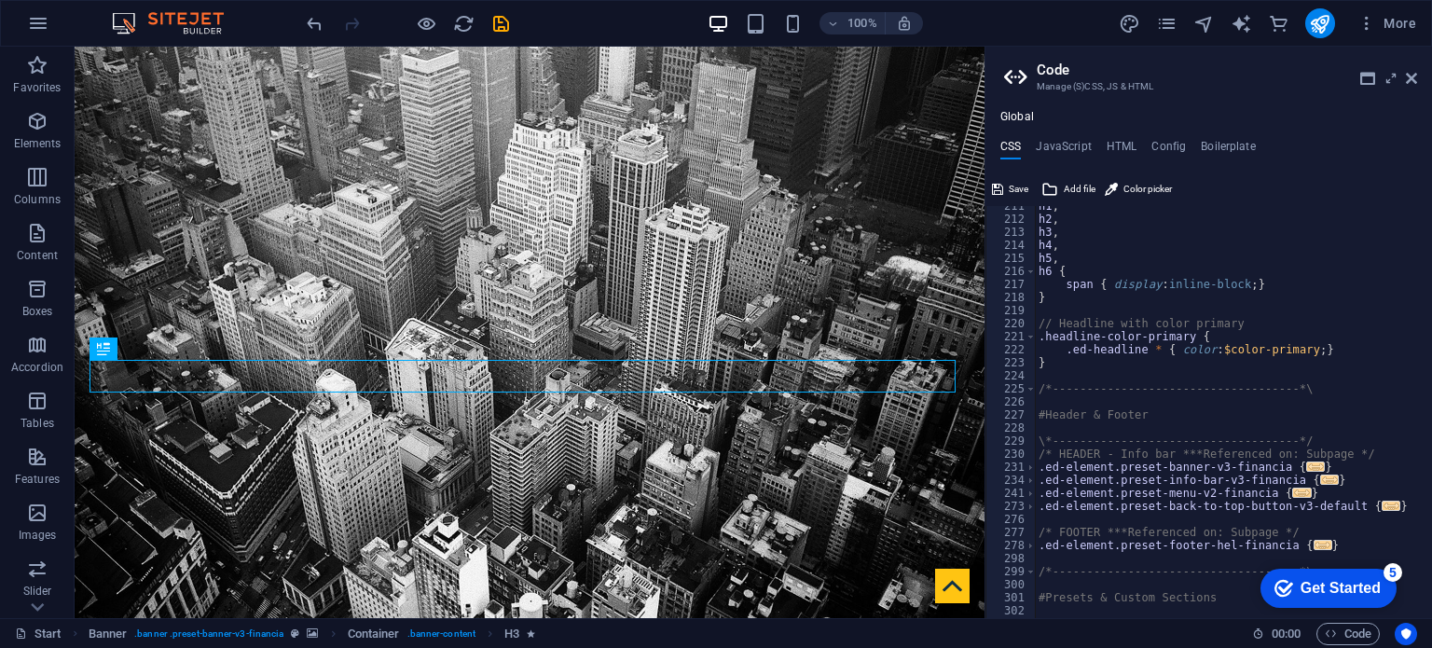
scroll to position [3269, 0]
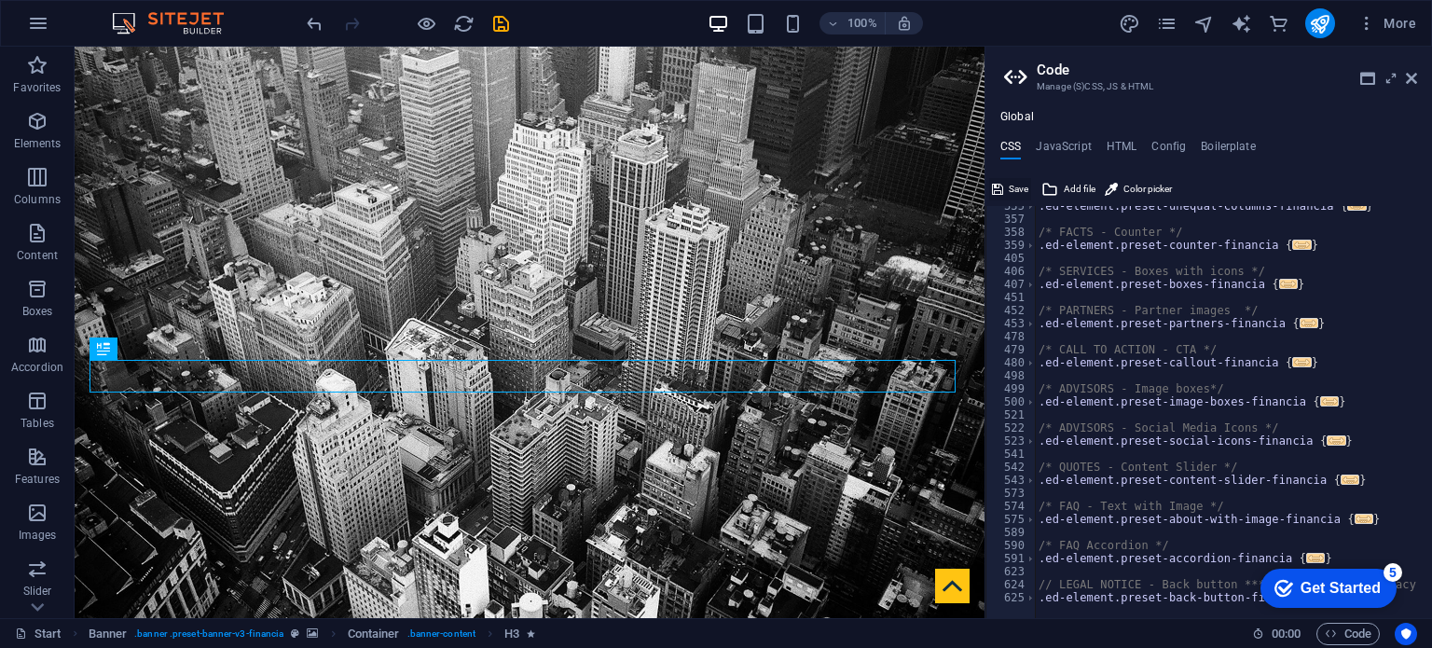
click at [1022, 188] on span "Save" at bounding box center [1019, 189] width 20 height 22
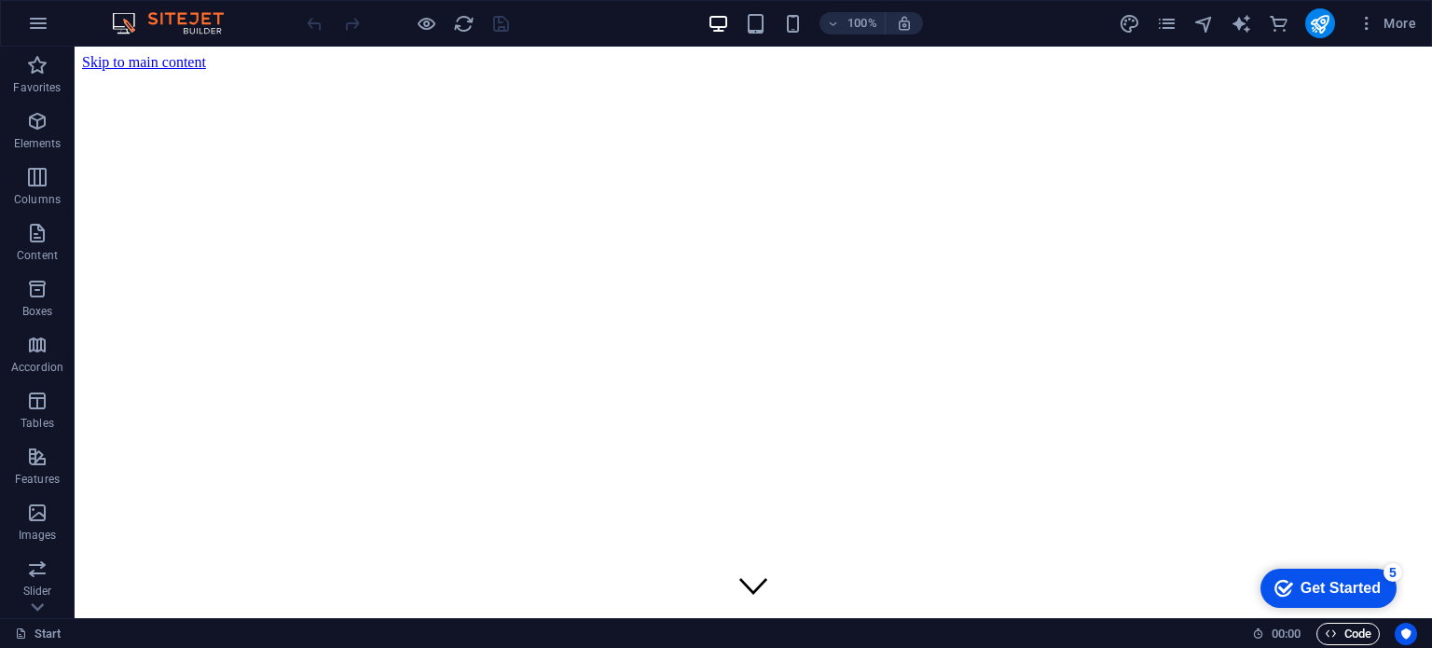
click at [1338, 633] on span "Code" at bounding box center [1348, 634] width 47 height 22
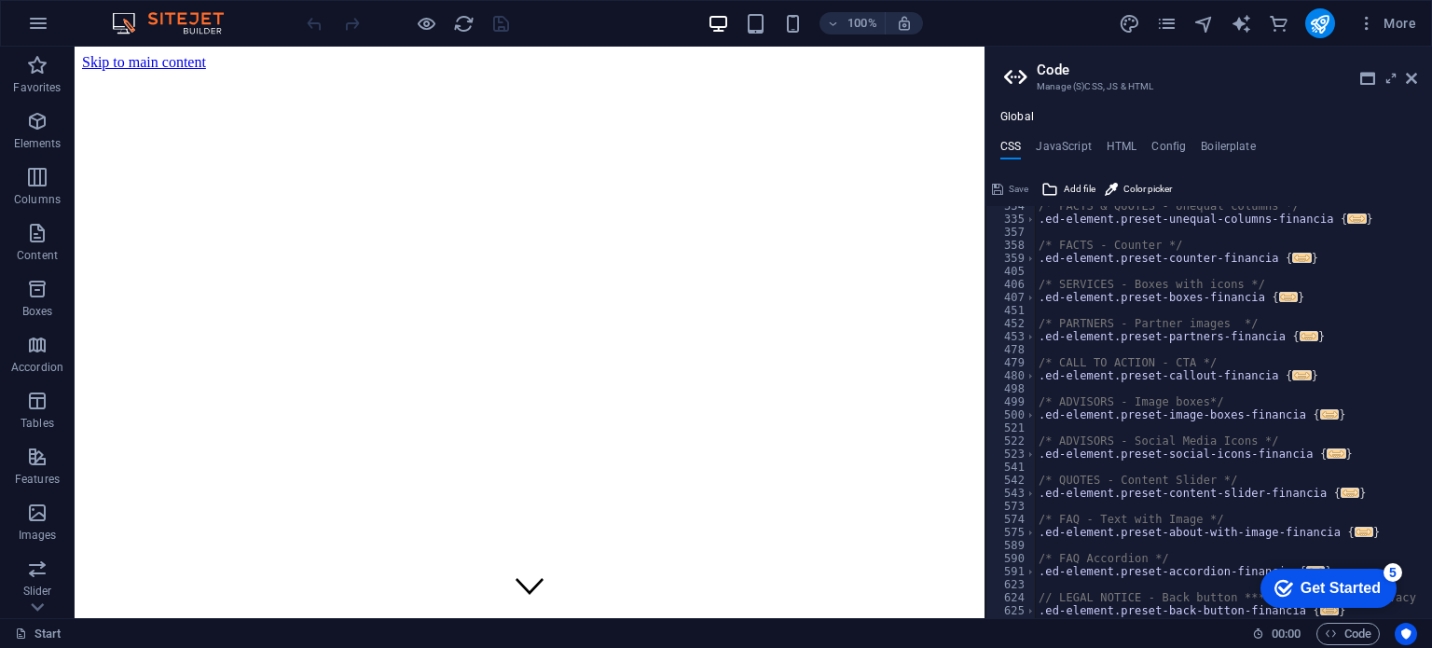
scroll to position [3269, 0]
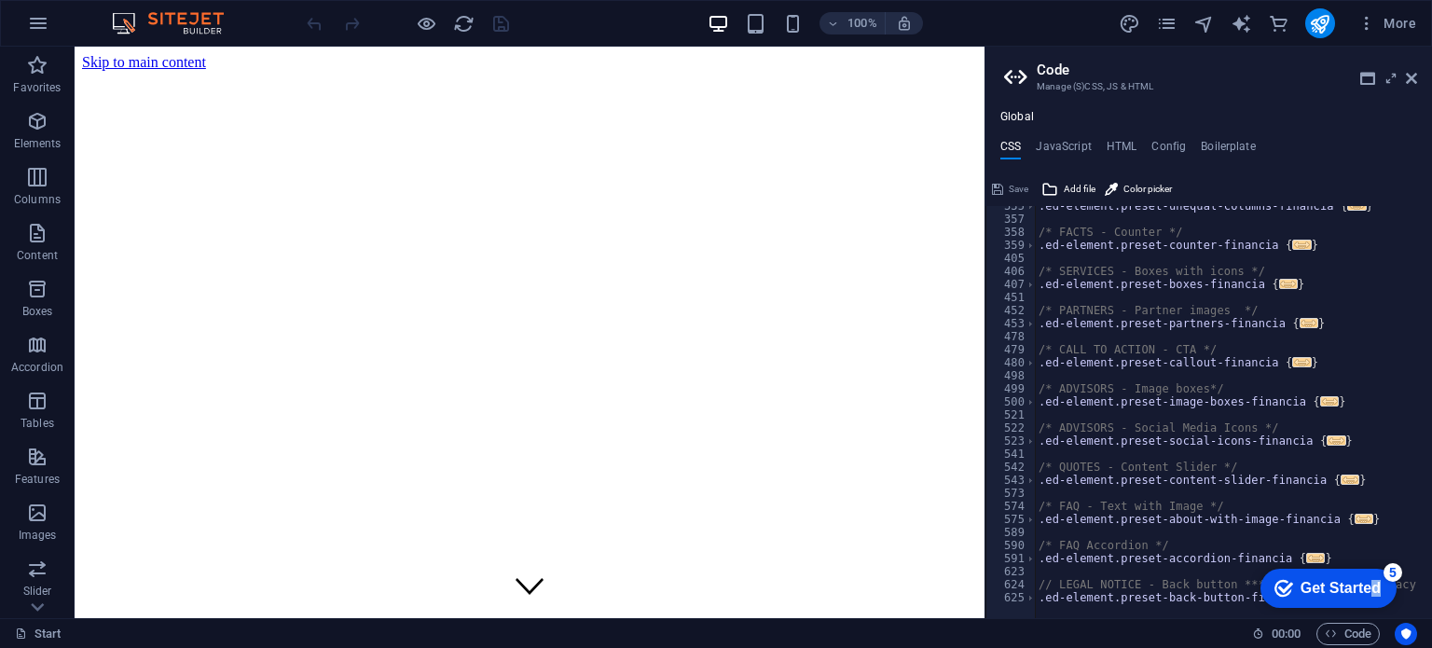
drag, startPoint x: 1368, startPoint y: 578, endPoint x: 1406, endPoint y: 381, distance: 200.2
click at [1404, 559] on html "checkmark Get Started 5 First Steps in the Editor Let's guide you through the t…" at bounding box center [1324, 587] width 158 height 56
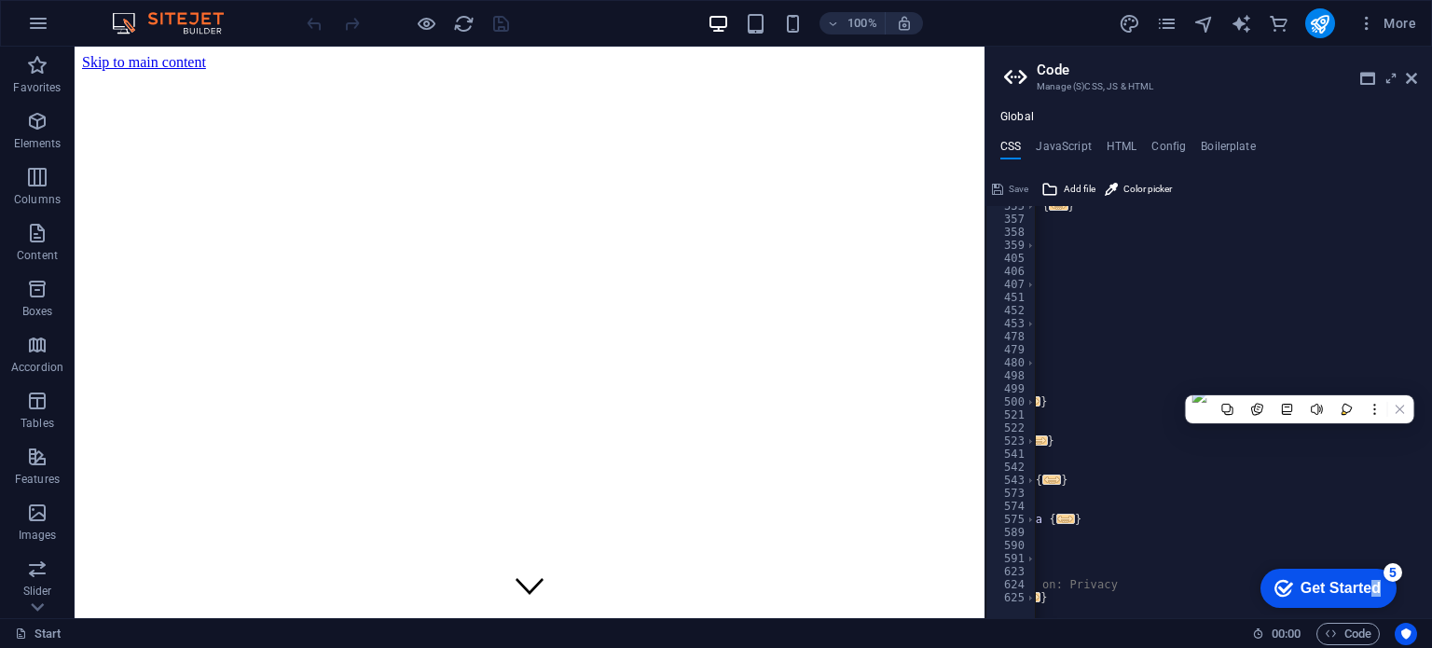
scroll to position [0, 0]
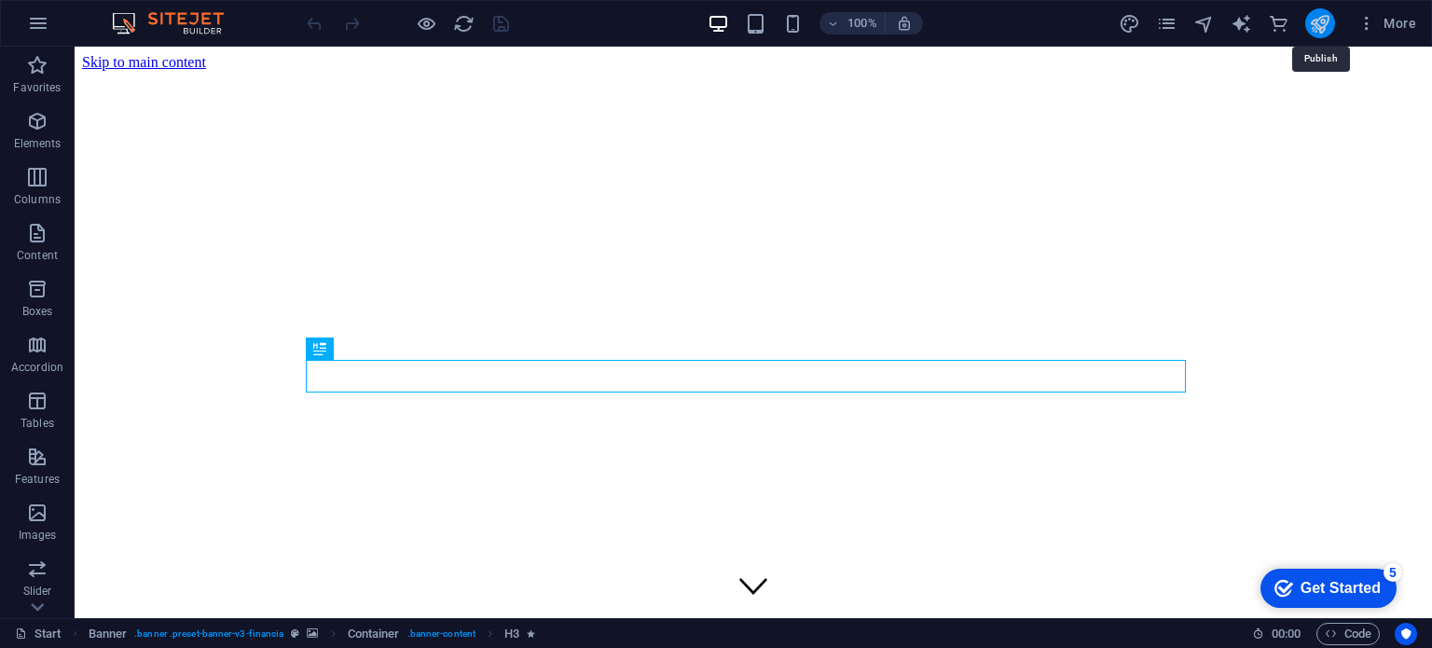
click at [1320, 27] on icon "publish" at bounding box center [1319, 23] width 21 height 21
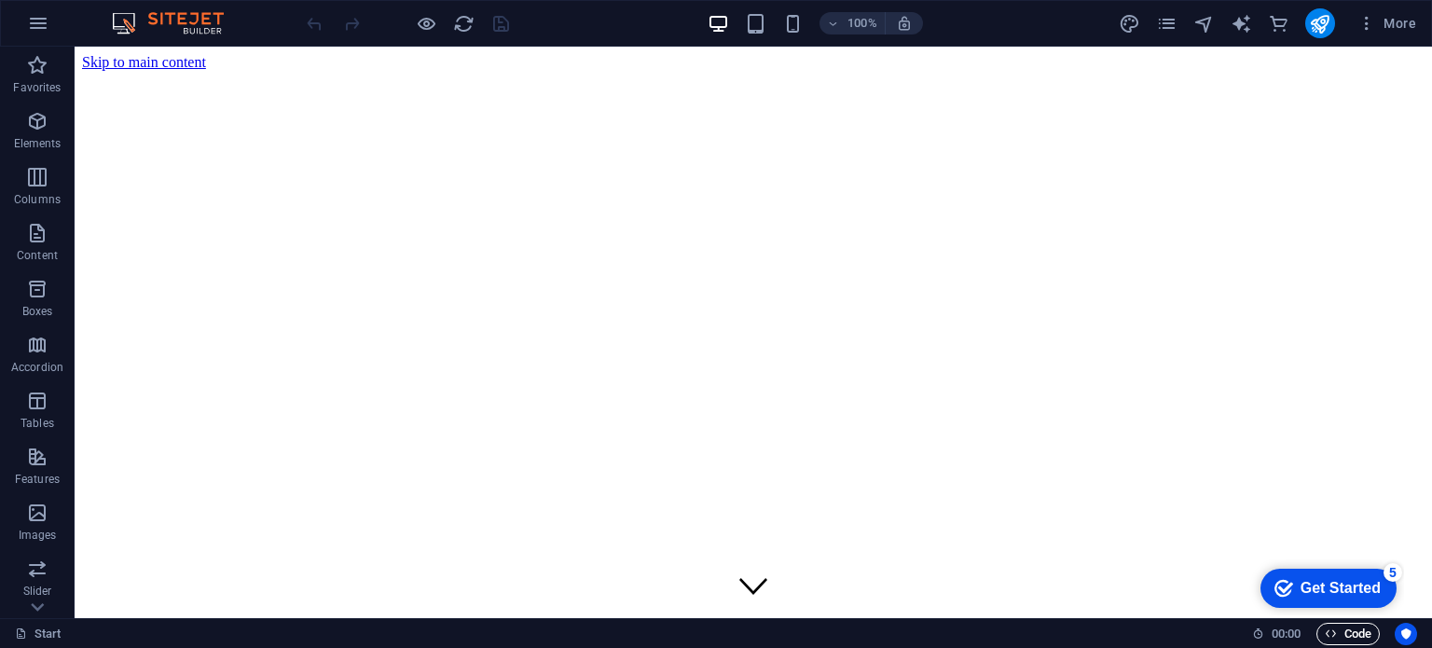
click at [1338, 623] on span "Code" at bounding box center [1348, 634] width 47 height 22
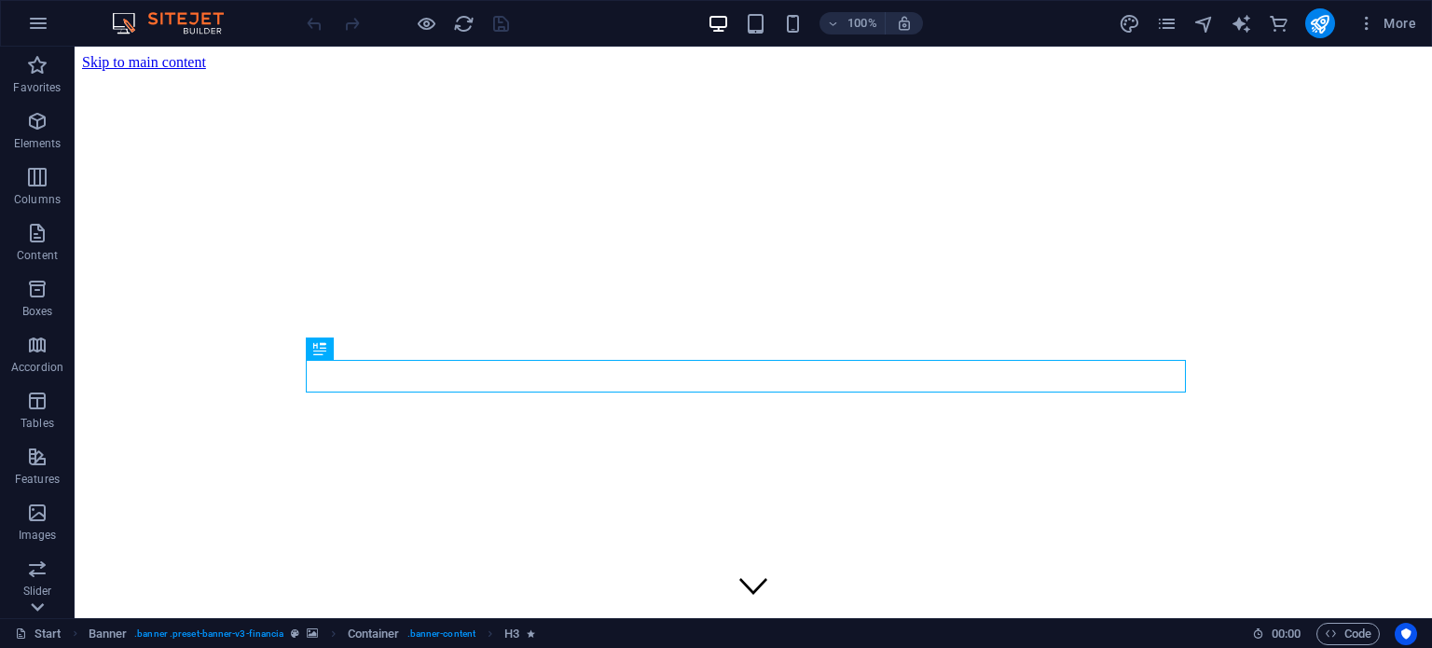
click at [35, 607] on icon at bounding box center [37, 607] width 13 height 8
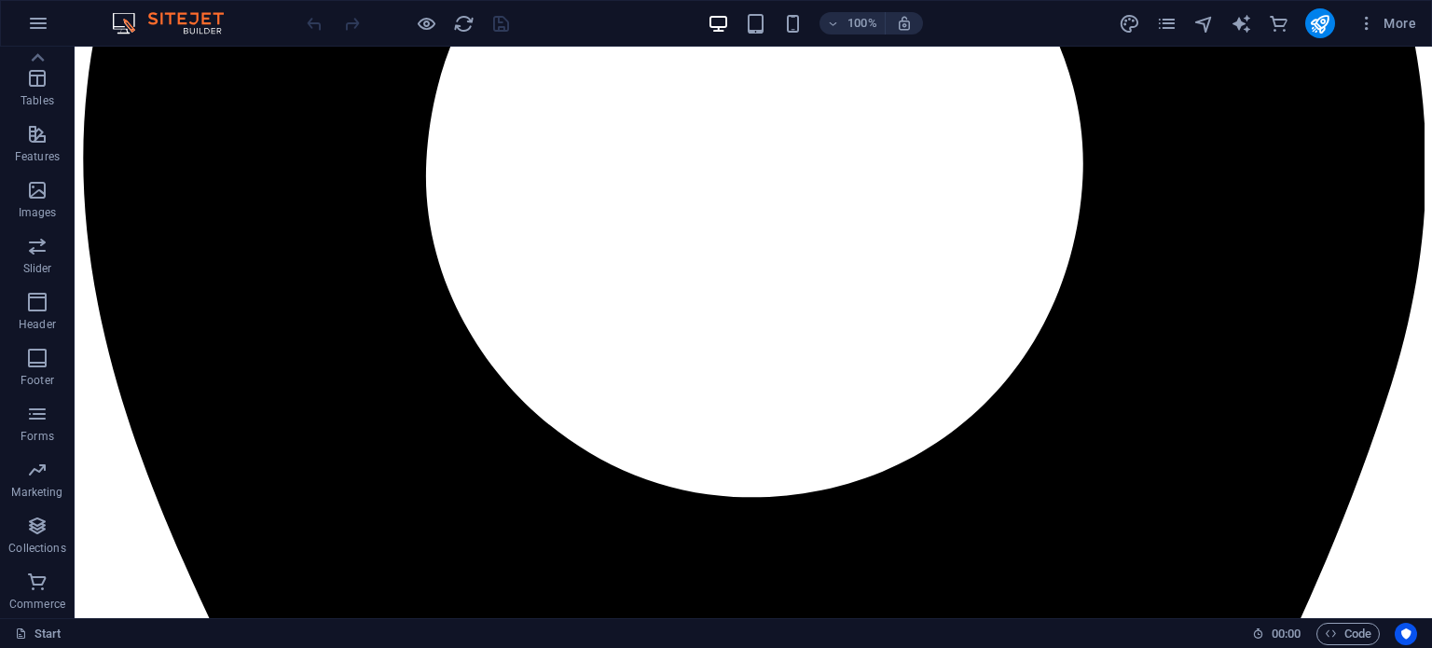
scroll to position [1219, 0]
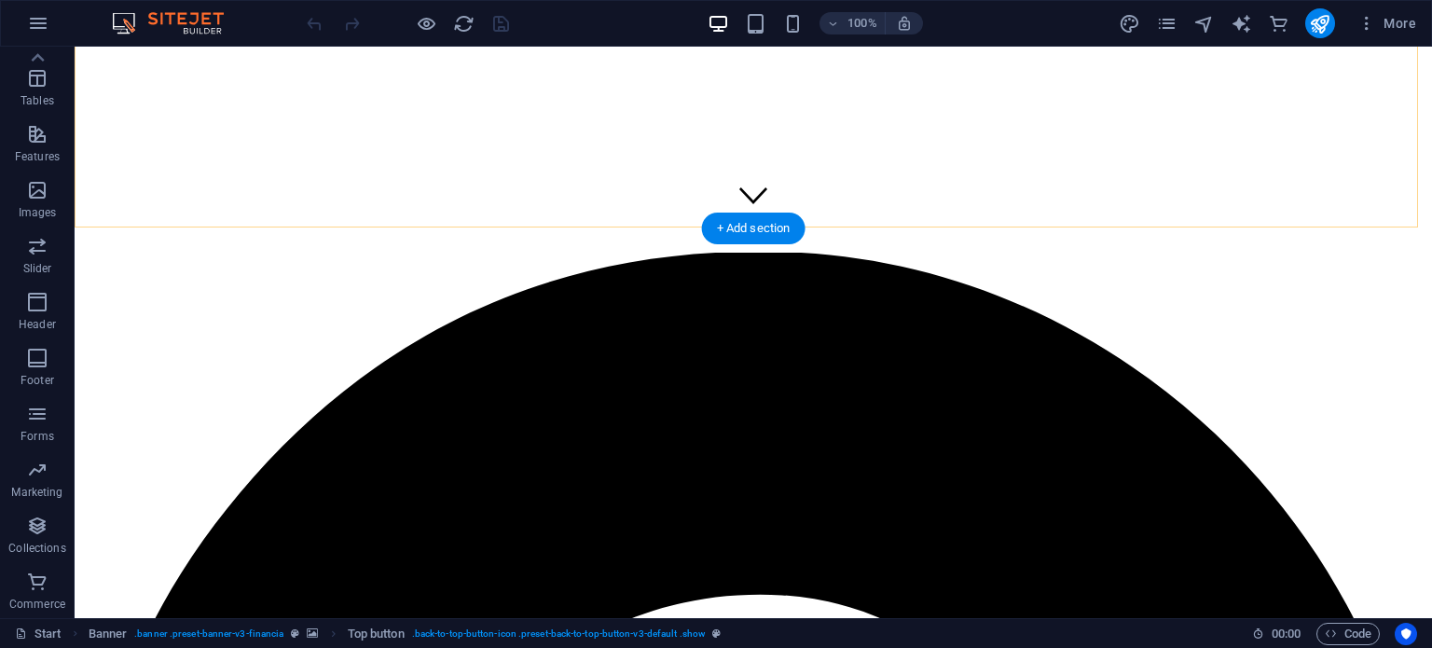
scroll to position [0, 0]
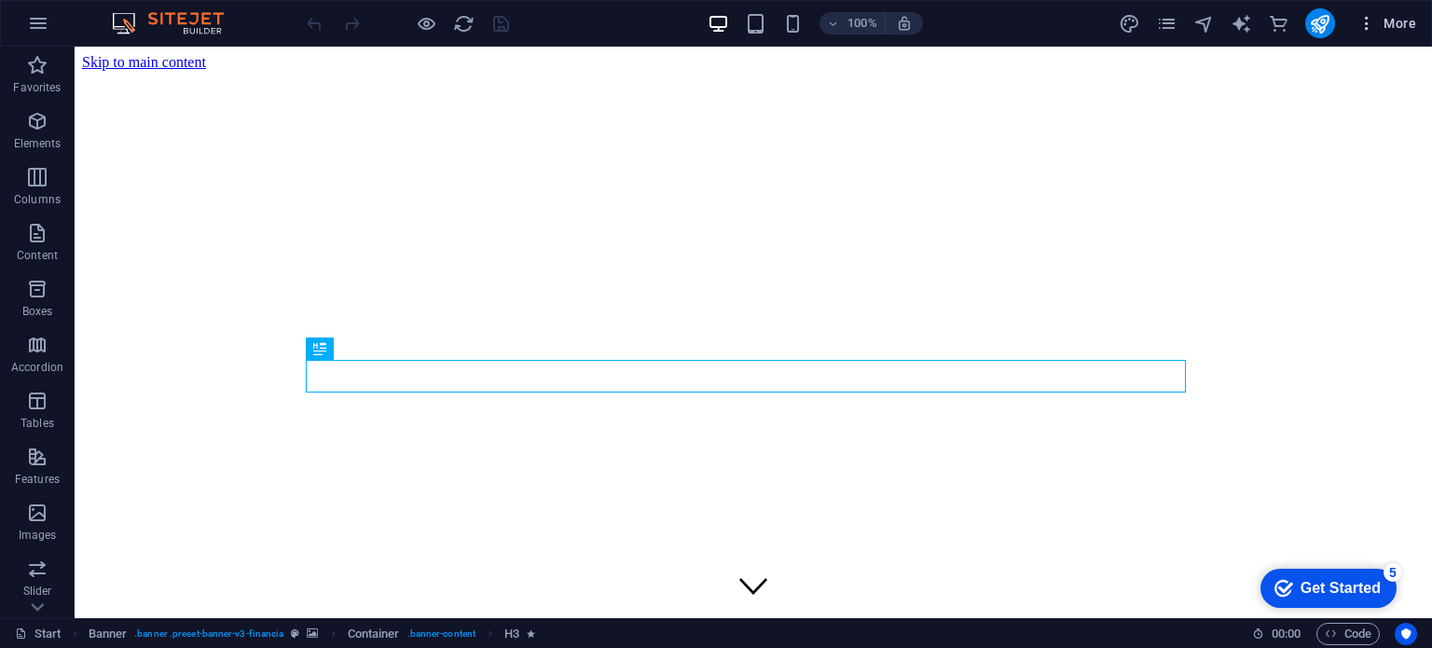
click at [1361, 19] on icon "button" at bounding box center [1366, 23] width 19 height 19
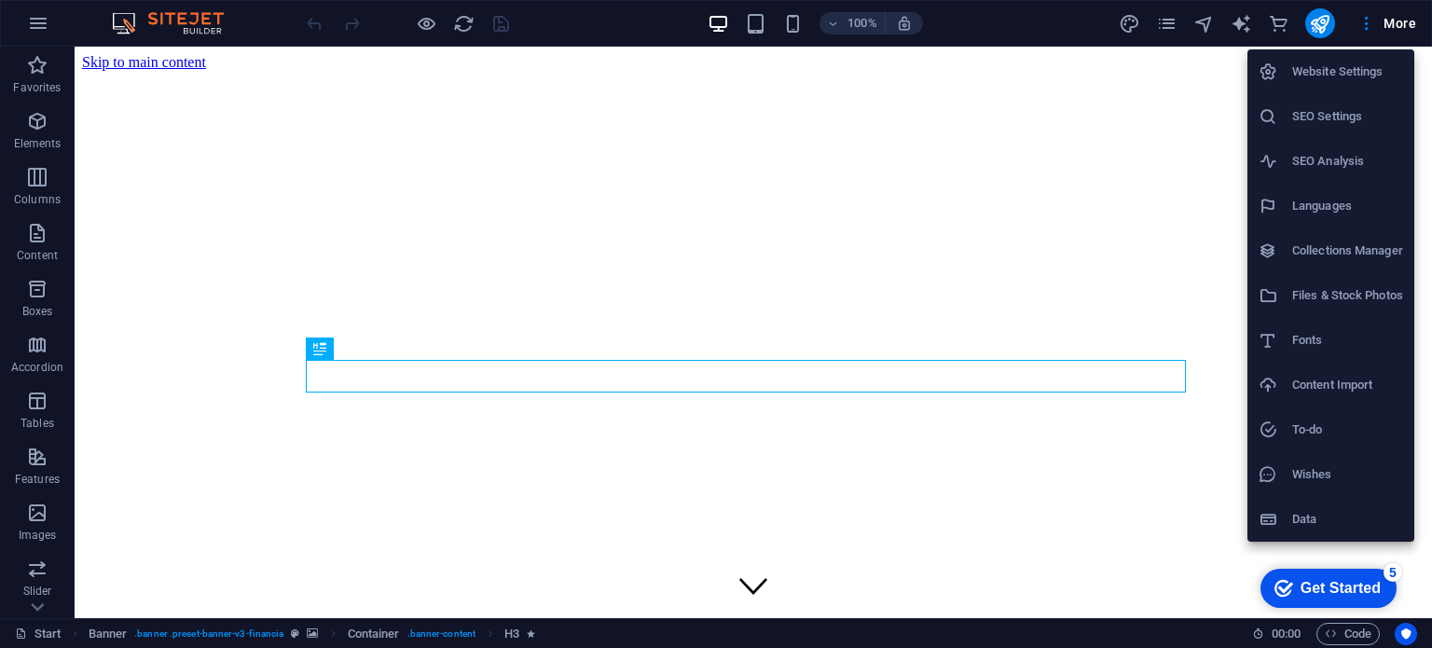
drag, startPoint x: 1421, startPoint y: 76, endPoint x: 1421, endPoint y: 35, distance: 41.0
click at [1421, 35] on div at bounding box center [716, 324] width 1432 height 648
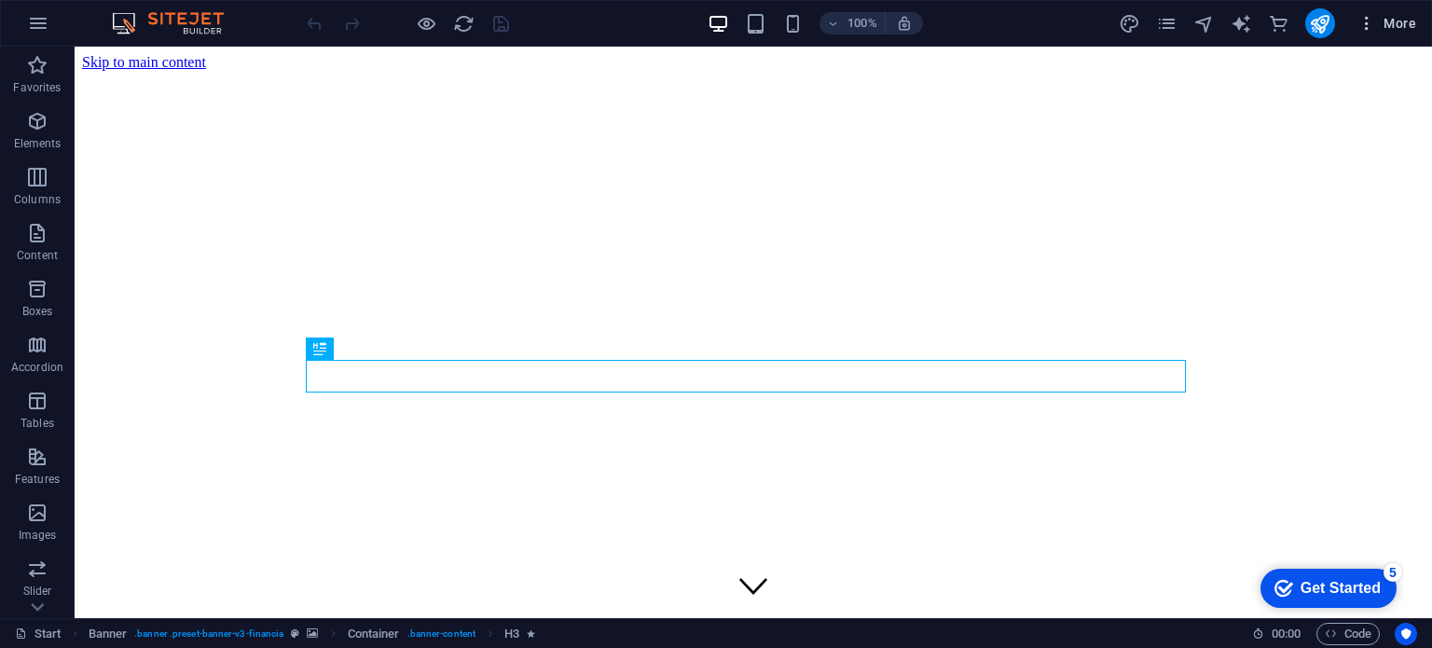
click at [1393, 19] on span "More" at bounding box center [1386, 23] width 59 height 19
